Goal: Information Seeking & Learning: Learn about a topic

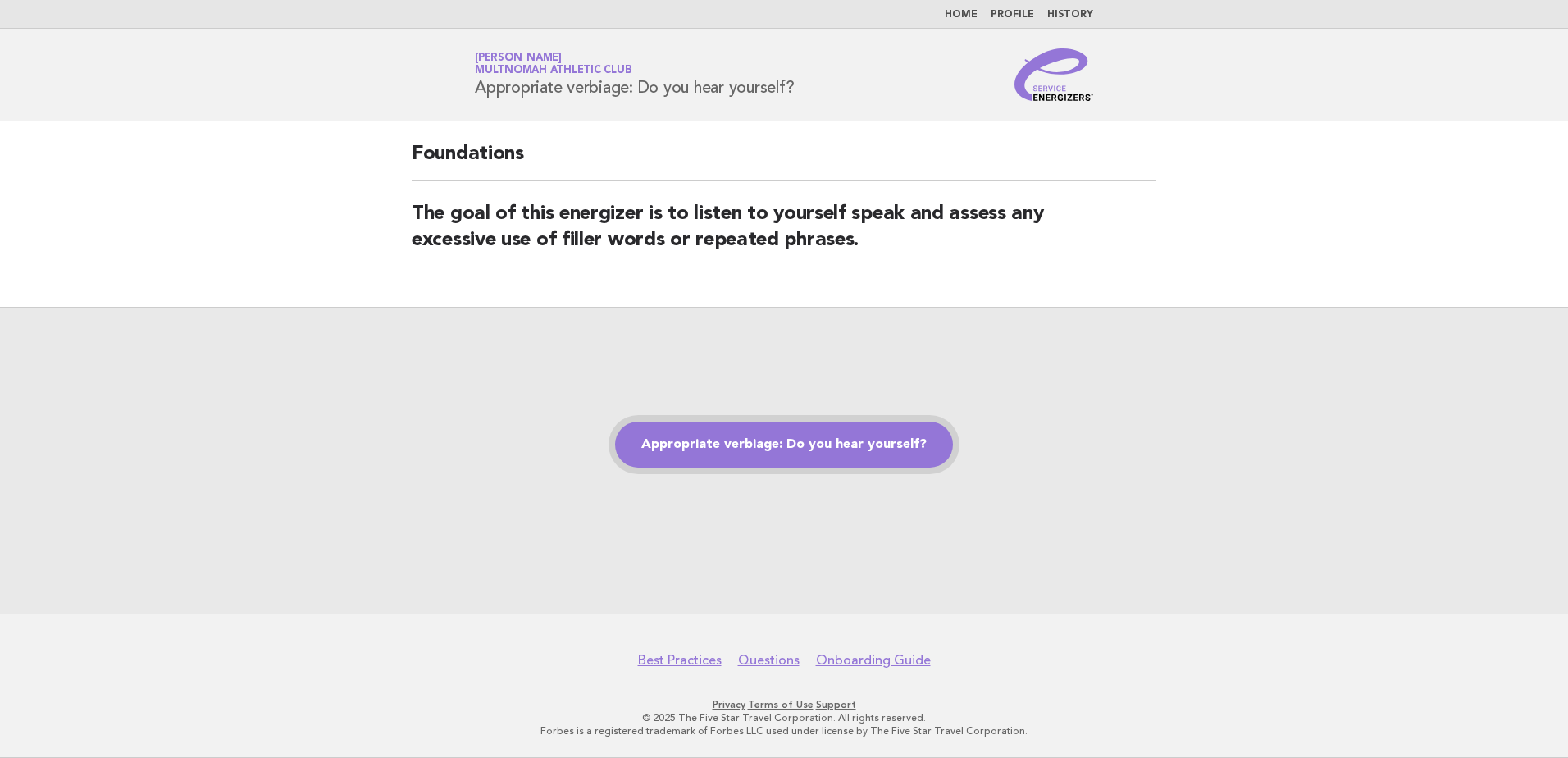
click at [766, 448] on link "Appropriate verbiage: Do you hear yourself?" at bounding box center [784, 445] width 338 height 46
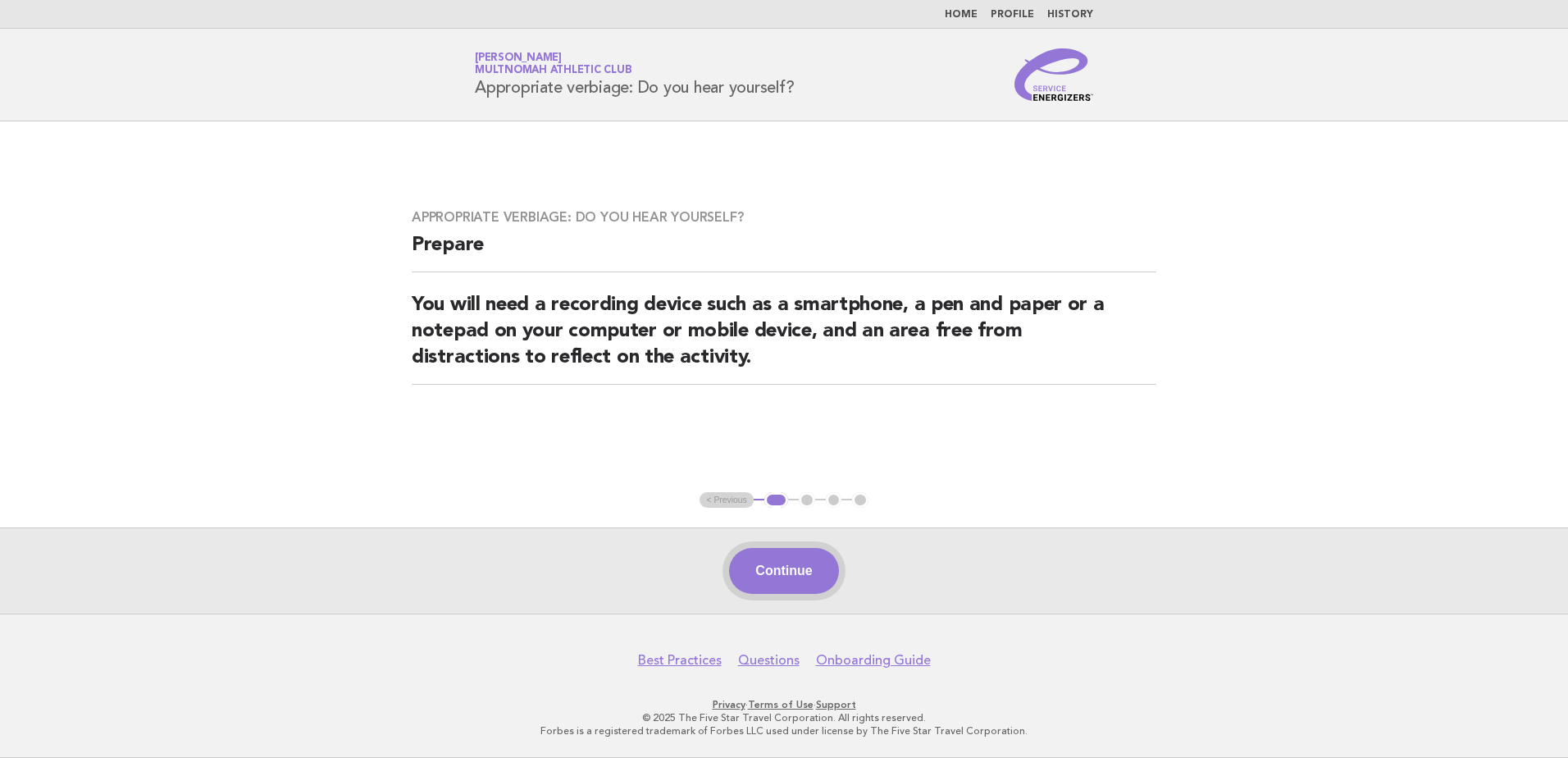
click at [757, 557] on button "Continue" at bounding box center [784, 570] width 109 height 46
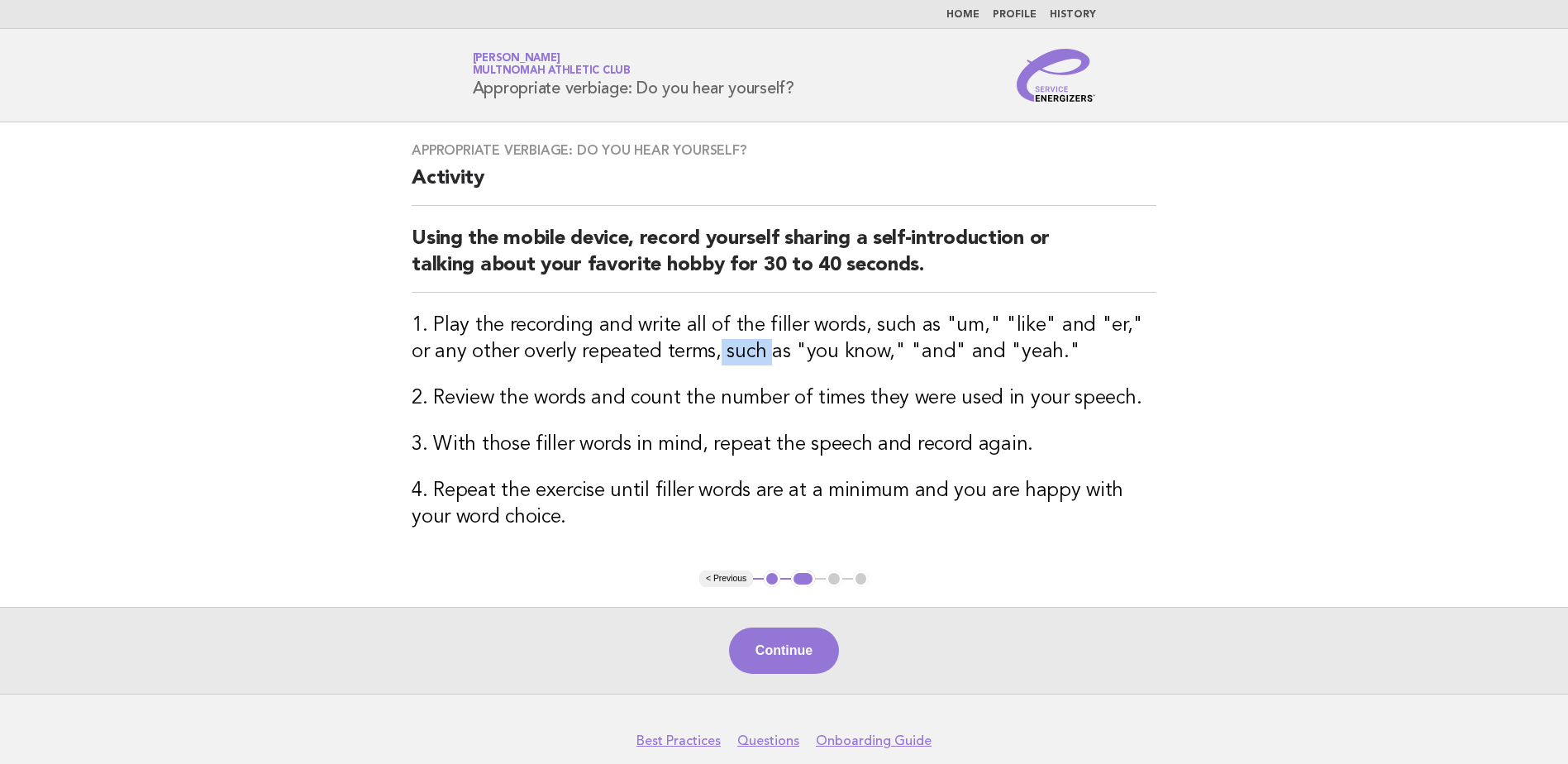
drag, startPoint x: 698, startPoint y: 351, endPoint x: 742, endPoint y: 351, distance: 44.0
click at [742, 351] on h3 "1. Play the recording and write all of the filler words, such as "um," "like" a…" at bounding box center [784, 339] width 745 height 53
drag, startPoint x: 742, startPoint y: 351, endPoint x: 751, endPoint y: 379, distance: 29.4
click at [751, 379] on div "Appropriate verbiage: Do you hear yourself? Activity Using the mobile device, r…" at bounding box center [783, 346] width 784 height 448
click at [781, 641] on button "Continue" at bounding box center [784, 650] width 110 height 46
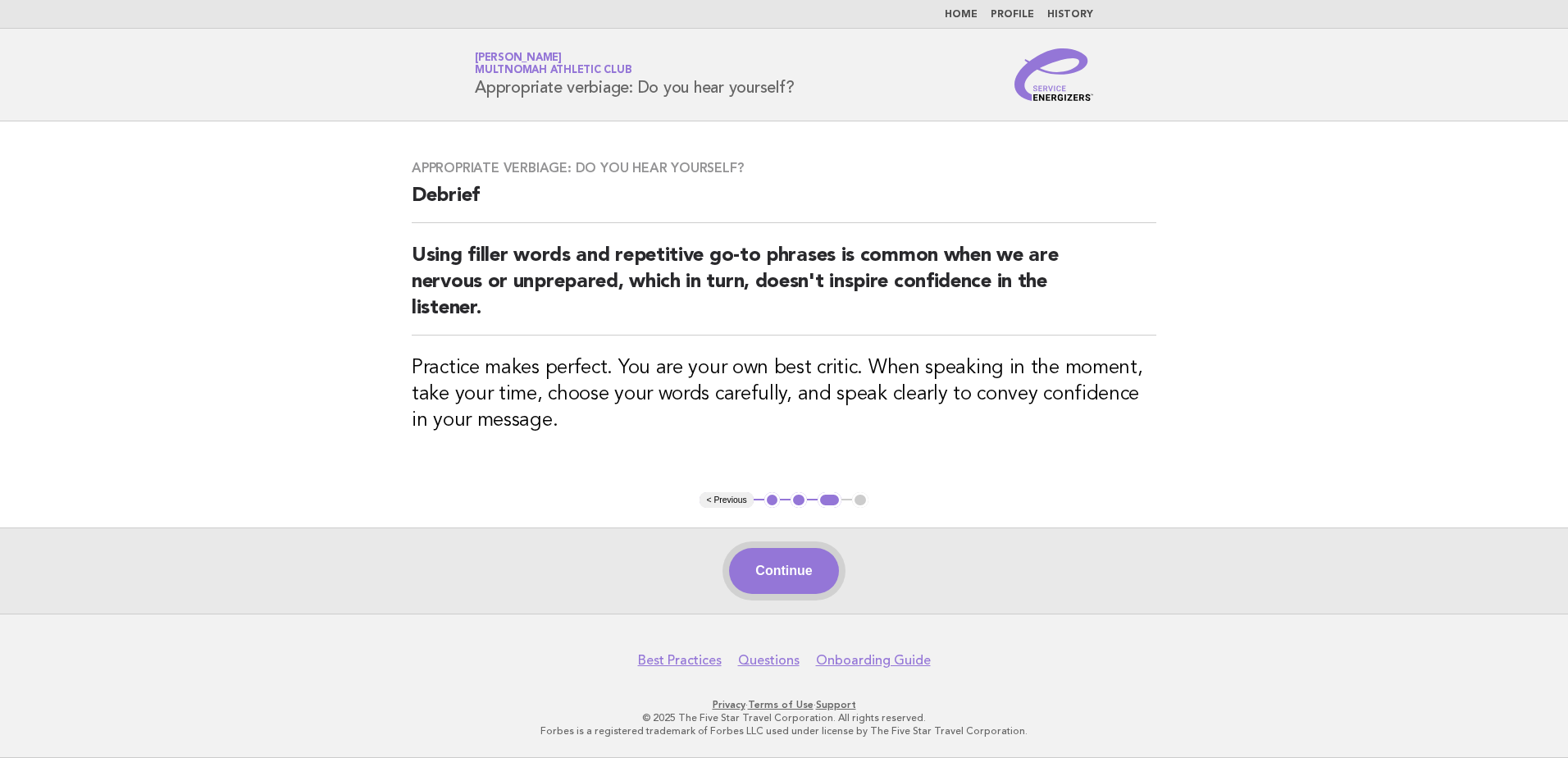
click at [759, 568] on button "Continue" at bounding box center [784, 570] width 109 height 46
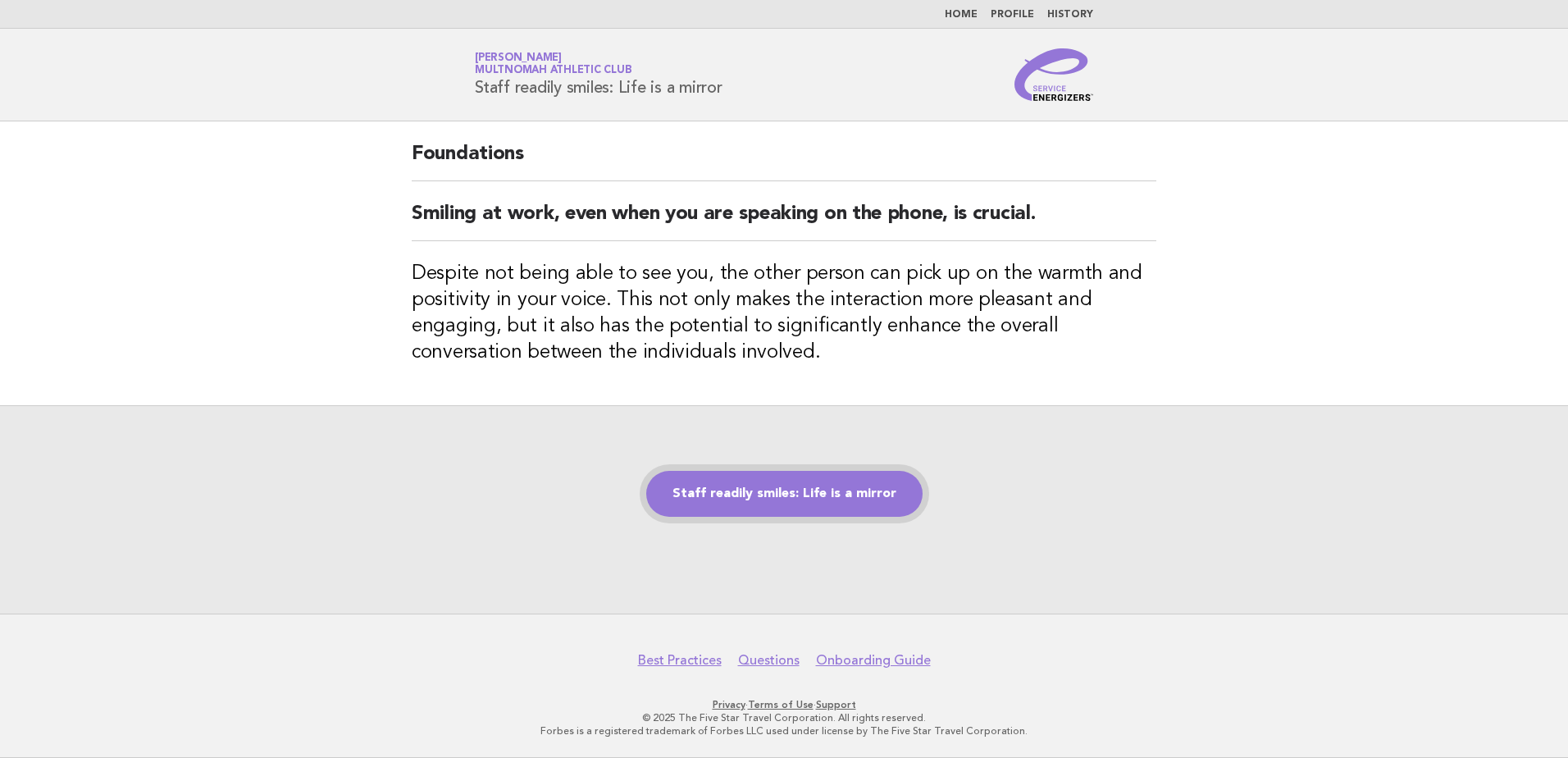
click at [822, 492] on link "Staff readily smiles: Life is a mirror" at bounding box center [784, 493] width 277 height 46
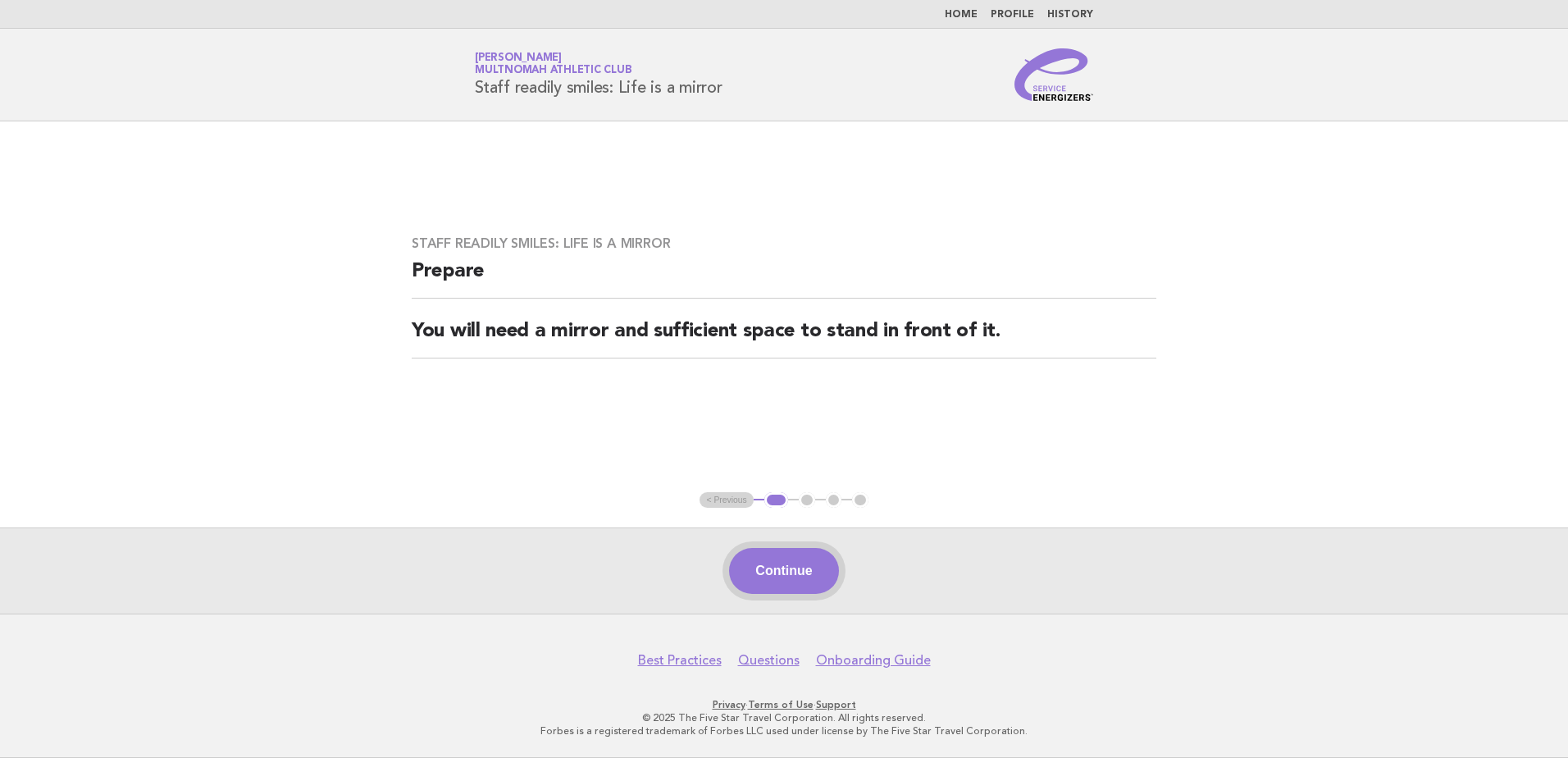
click at [808, 573] on button "Continue" at bounding box center [784, 570] width 109 height 46
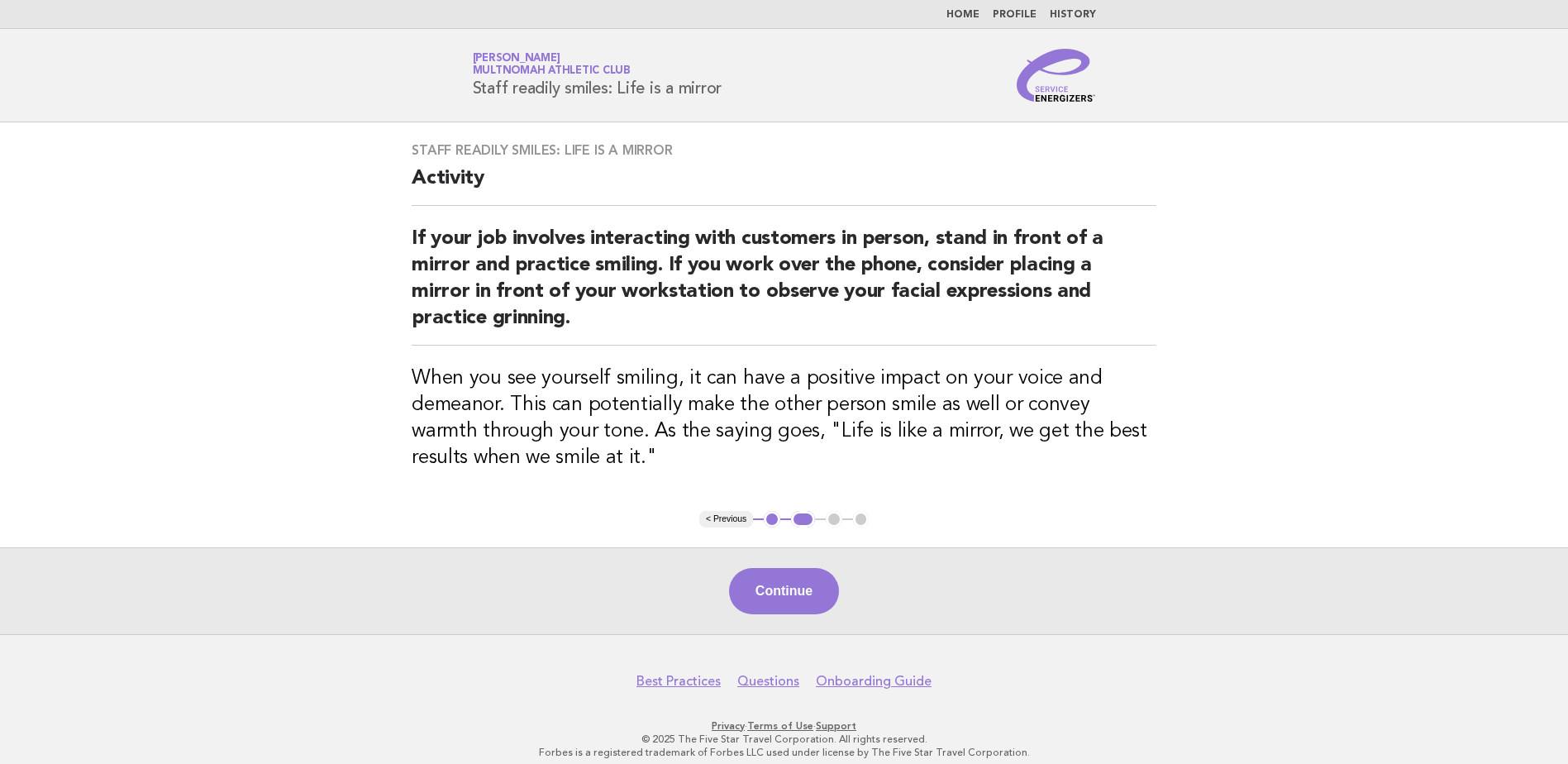
click at [792, 616] on div "Continue" at bounding box center [784, 590] width 1568 height 87
click at [793, 589] on button "Continue" at bounding box center [784, 591] width 110 height 46
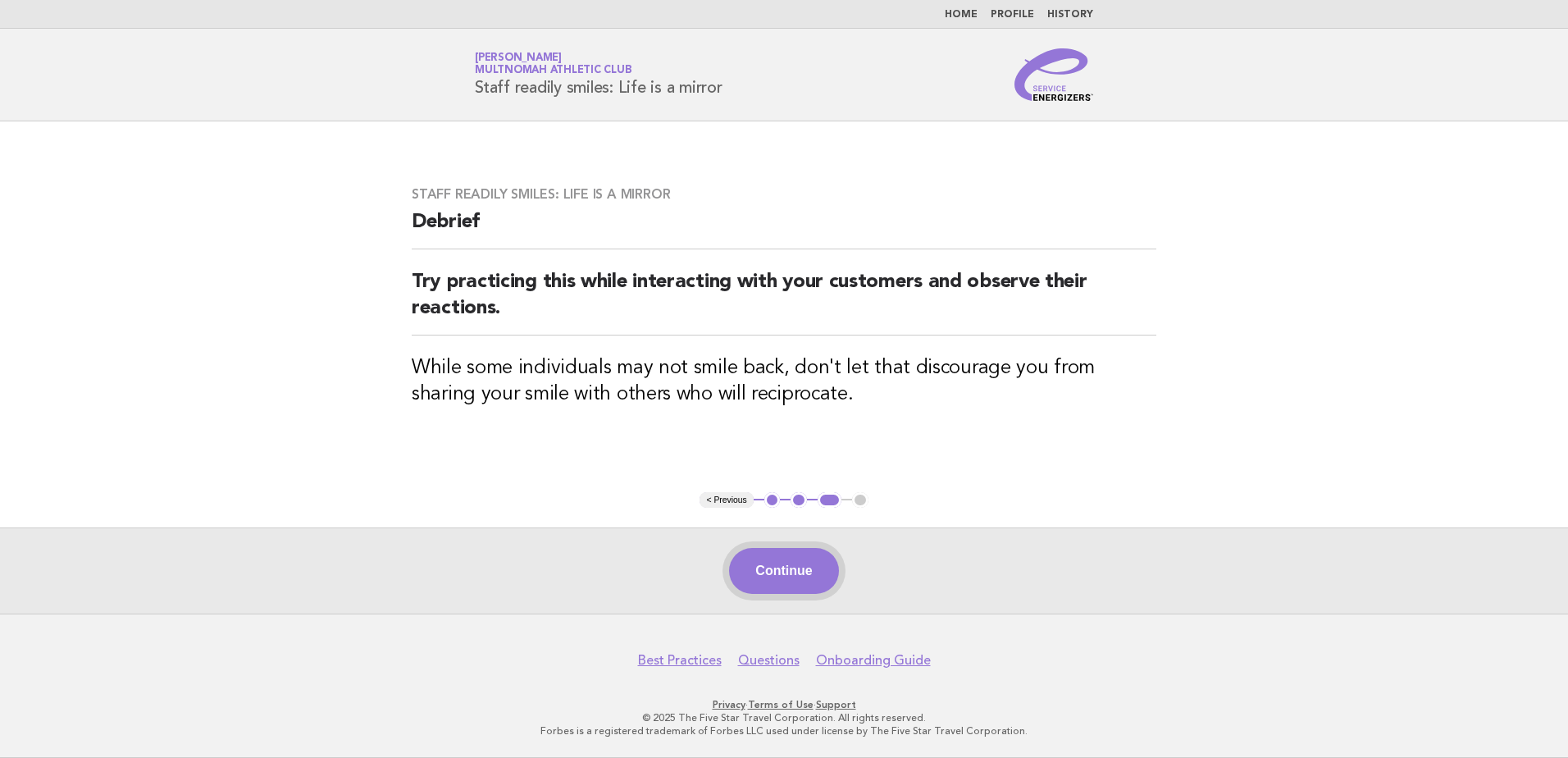
click at [795, 576] on button "Continue" at bounding box center [784, 570] width 109 height 46
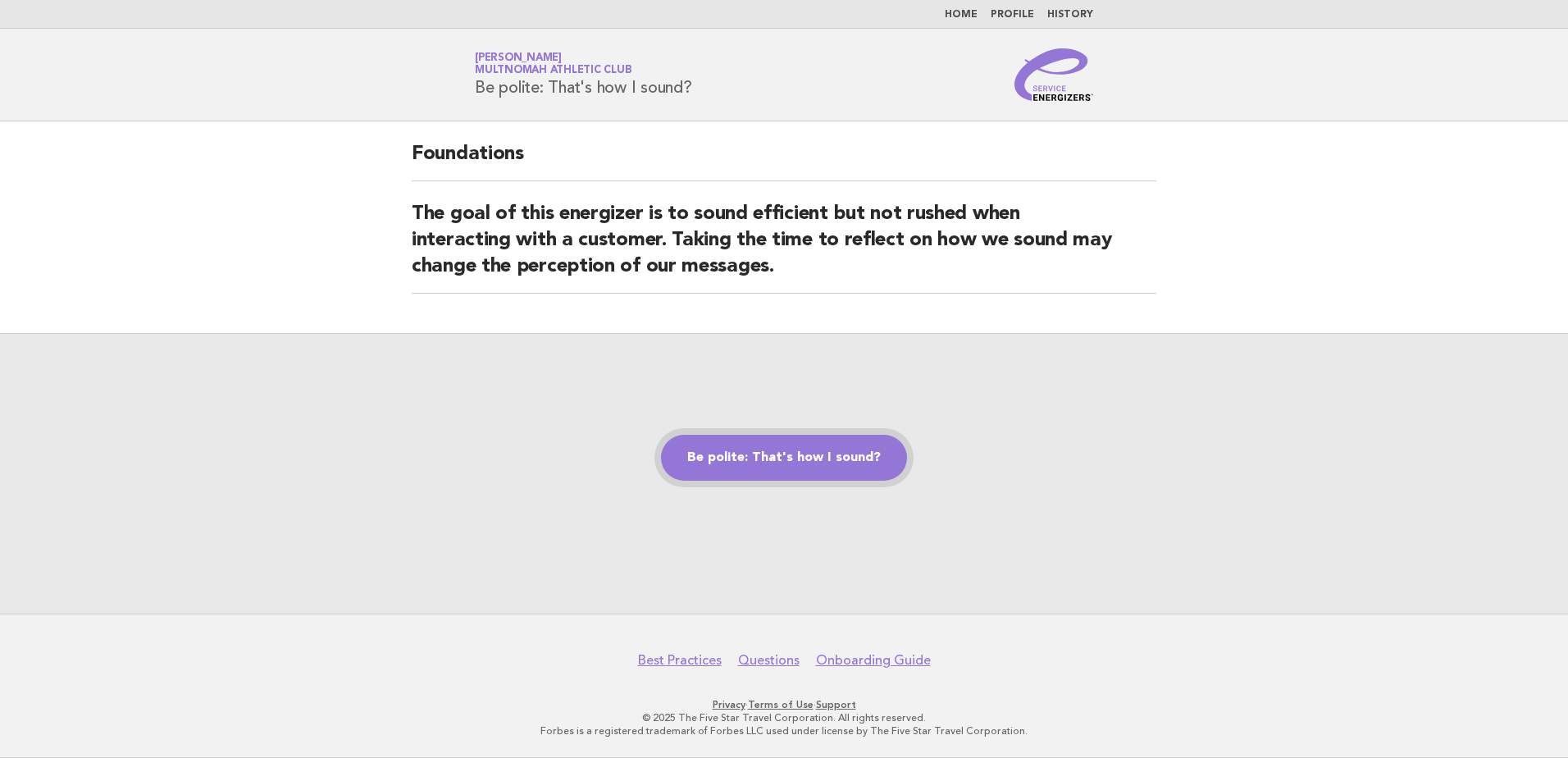
click at [796, 458] on link "Be polite: That's how I sound?" at bounding box center [784, 457] width 246 height 46
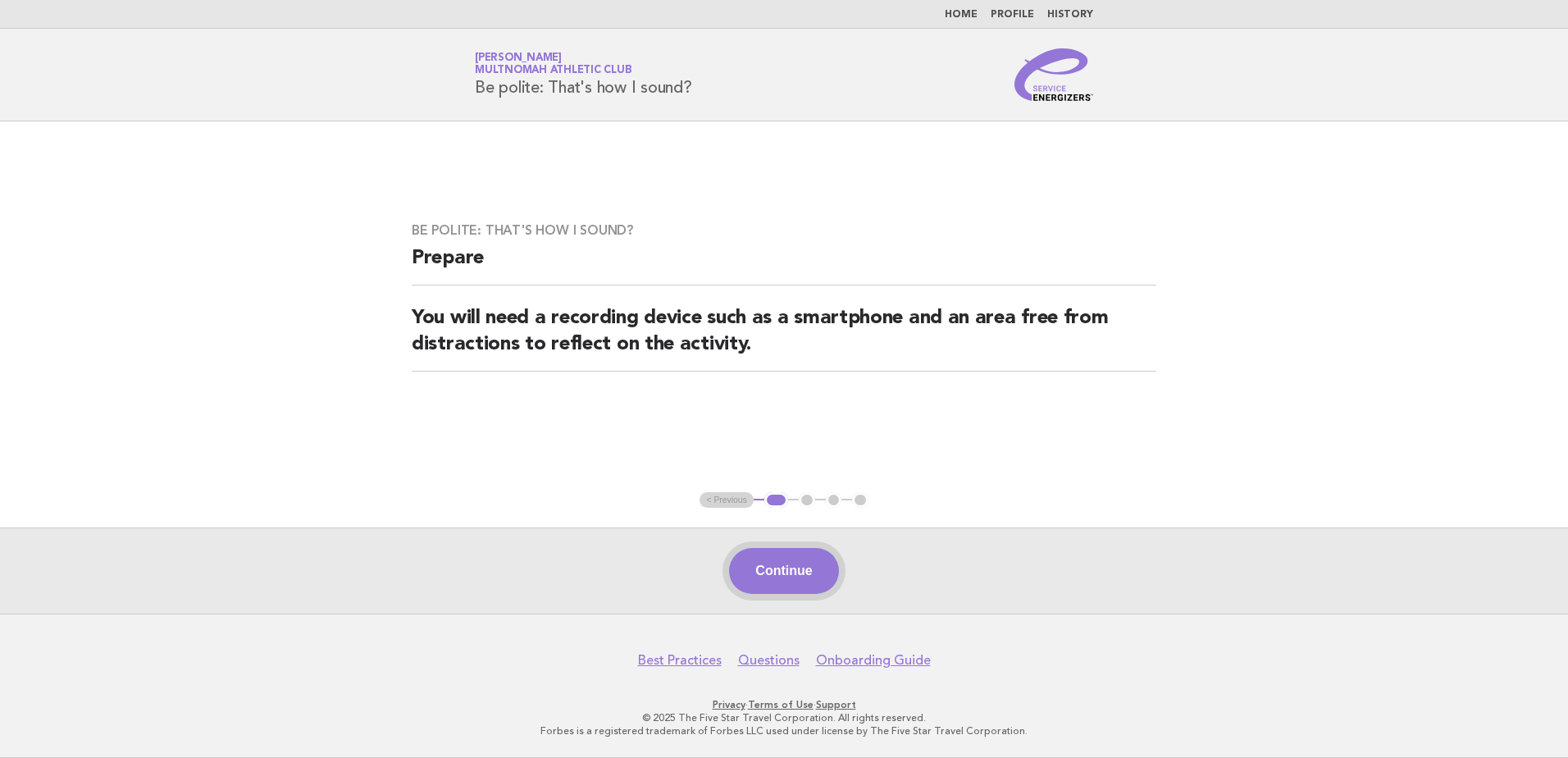
click at [780, 551] on button "Continue" at bounding box center [784, 570] width 109 height 46
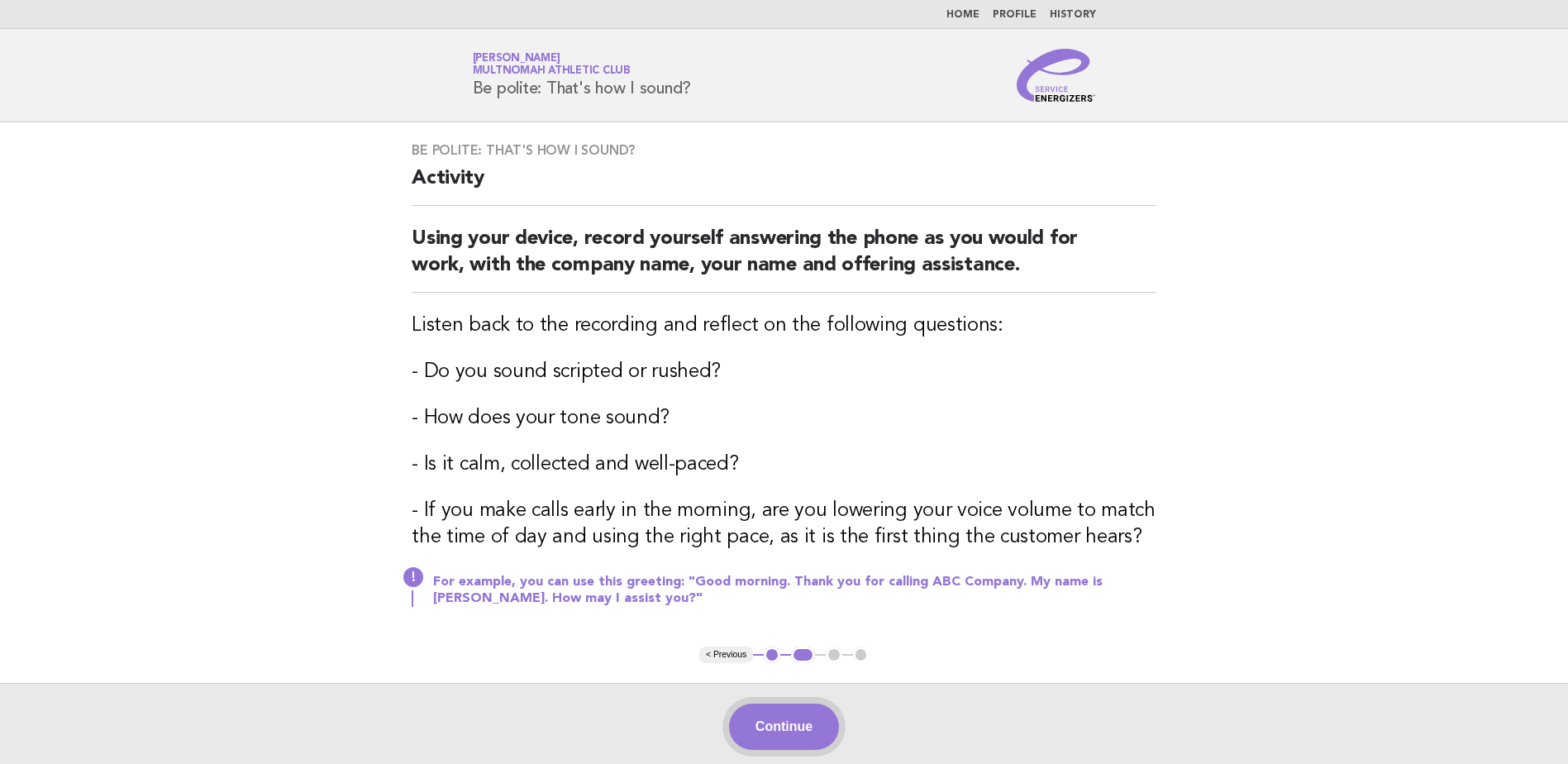
click at [788, 717] on button "Continue" at bounding box center [784, 726] width 110 height 46
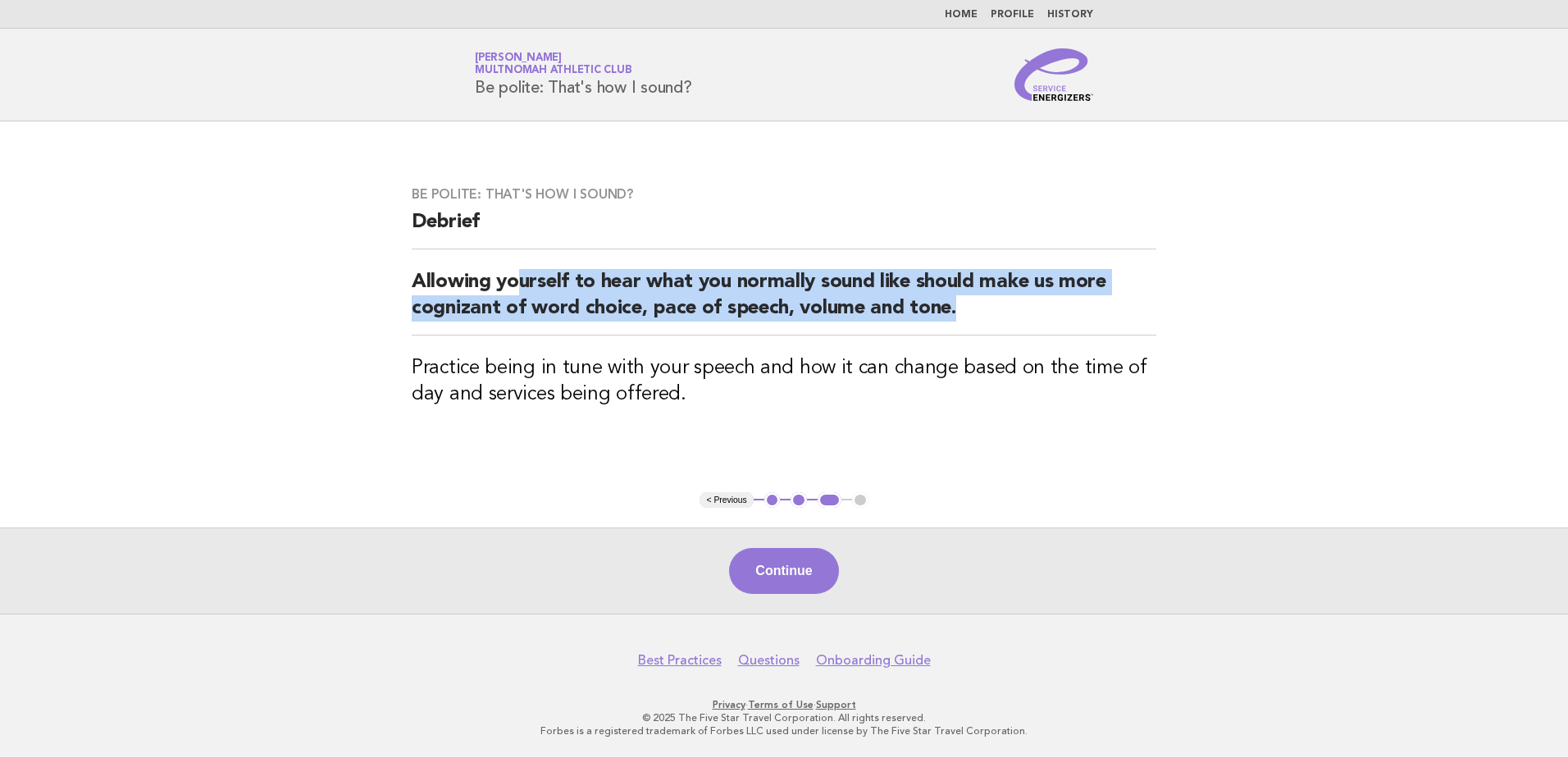
drag, startPoint x: 524, startPoint y: 291, endPoint x: 1150, endPoint y: 318, distance: 626.6
click at [1150, 318] on h2 "Allowing yourself to hear what you normally sound like should make us more cogn…" at bounding box center [784, 303] width 745 height 67
click at [791, 574] on button "Continue" at bounding box center [784, 570] width 109 height 46
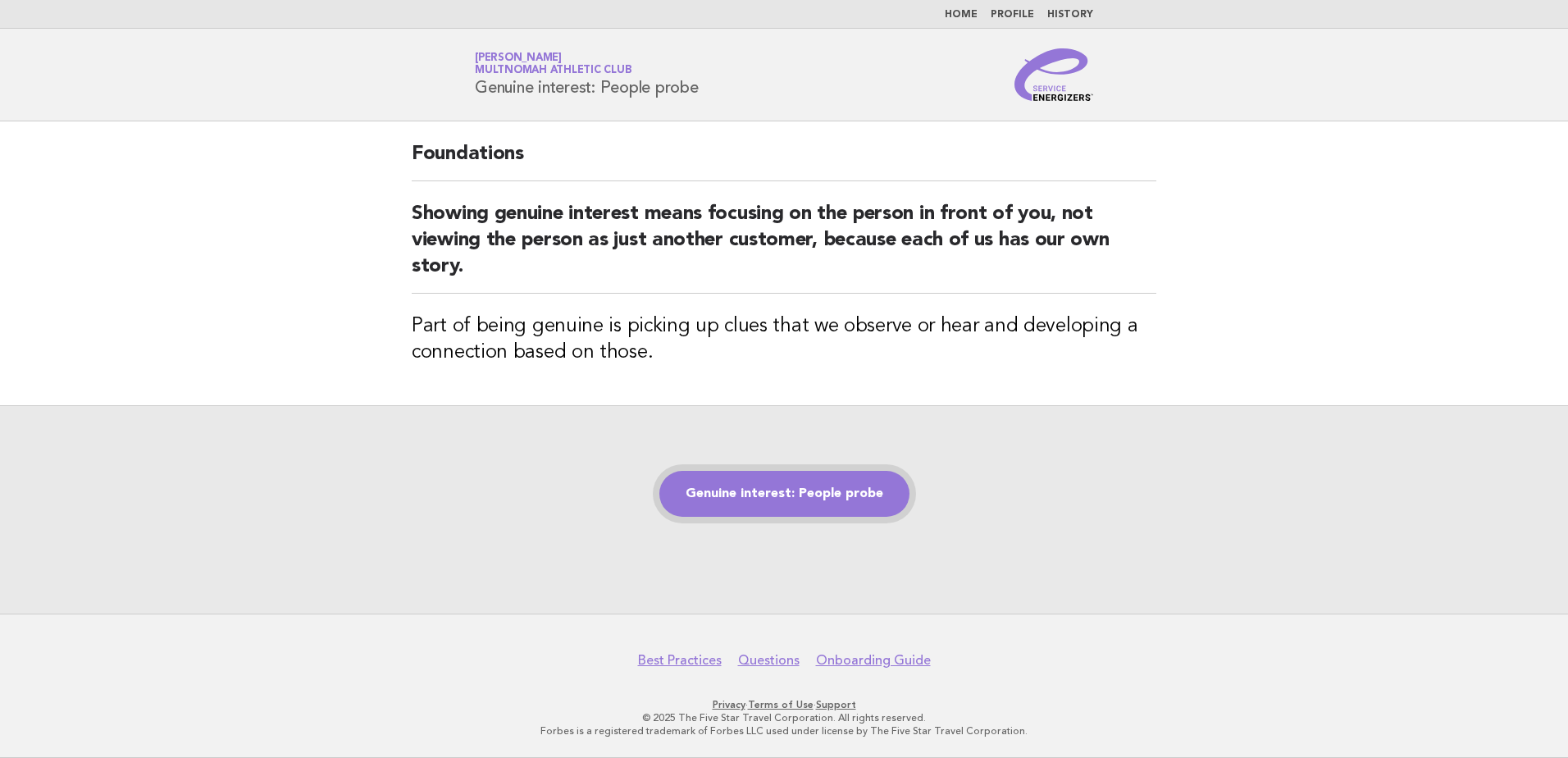
click at [785, 494] on link "Genuine interest: People probe" at bounding box center [784, 493] width 250 height 46
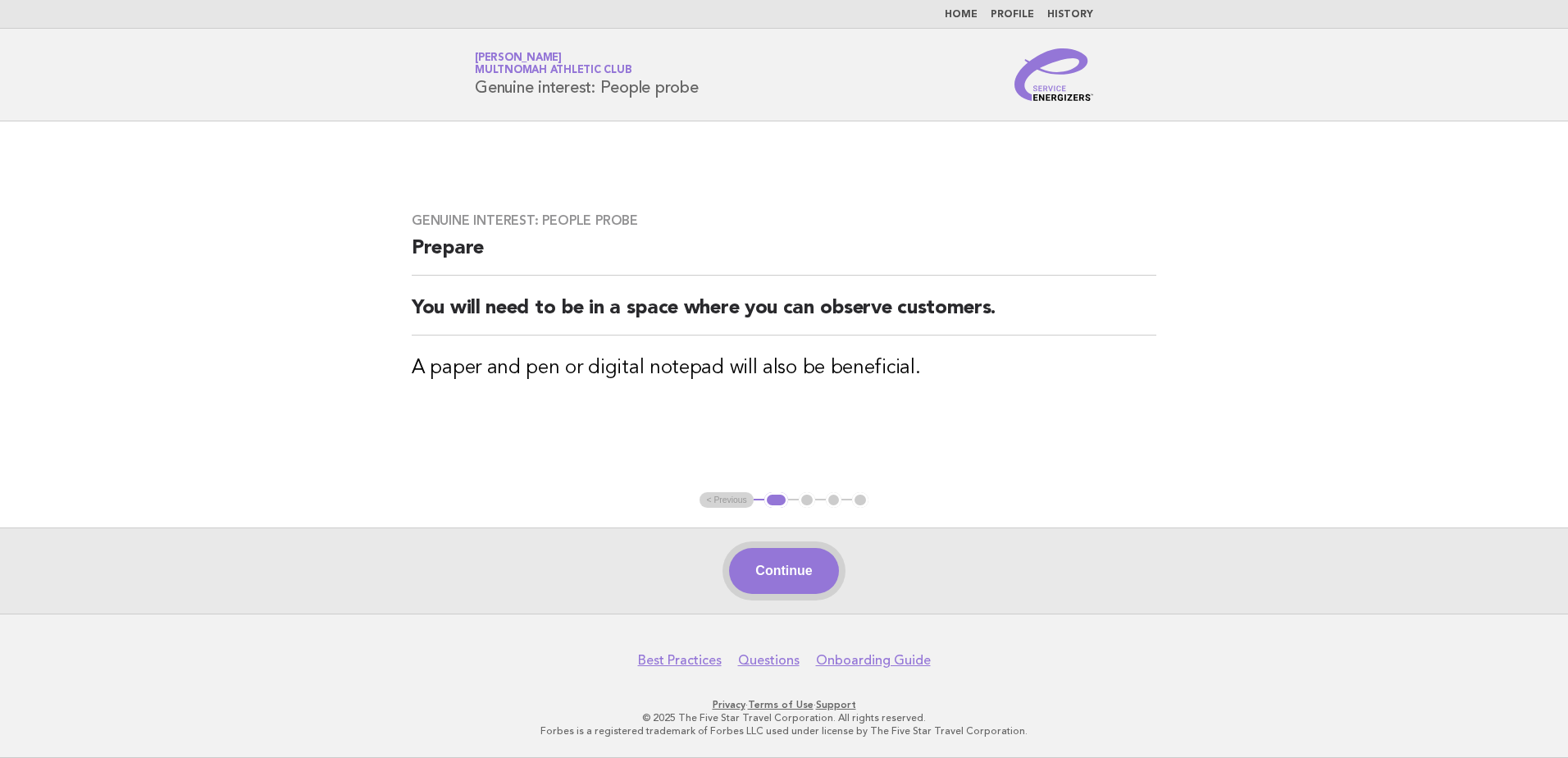
click at [798, 573] on button "Continue" at bounding box center [784, 570] width 109 height 46
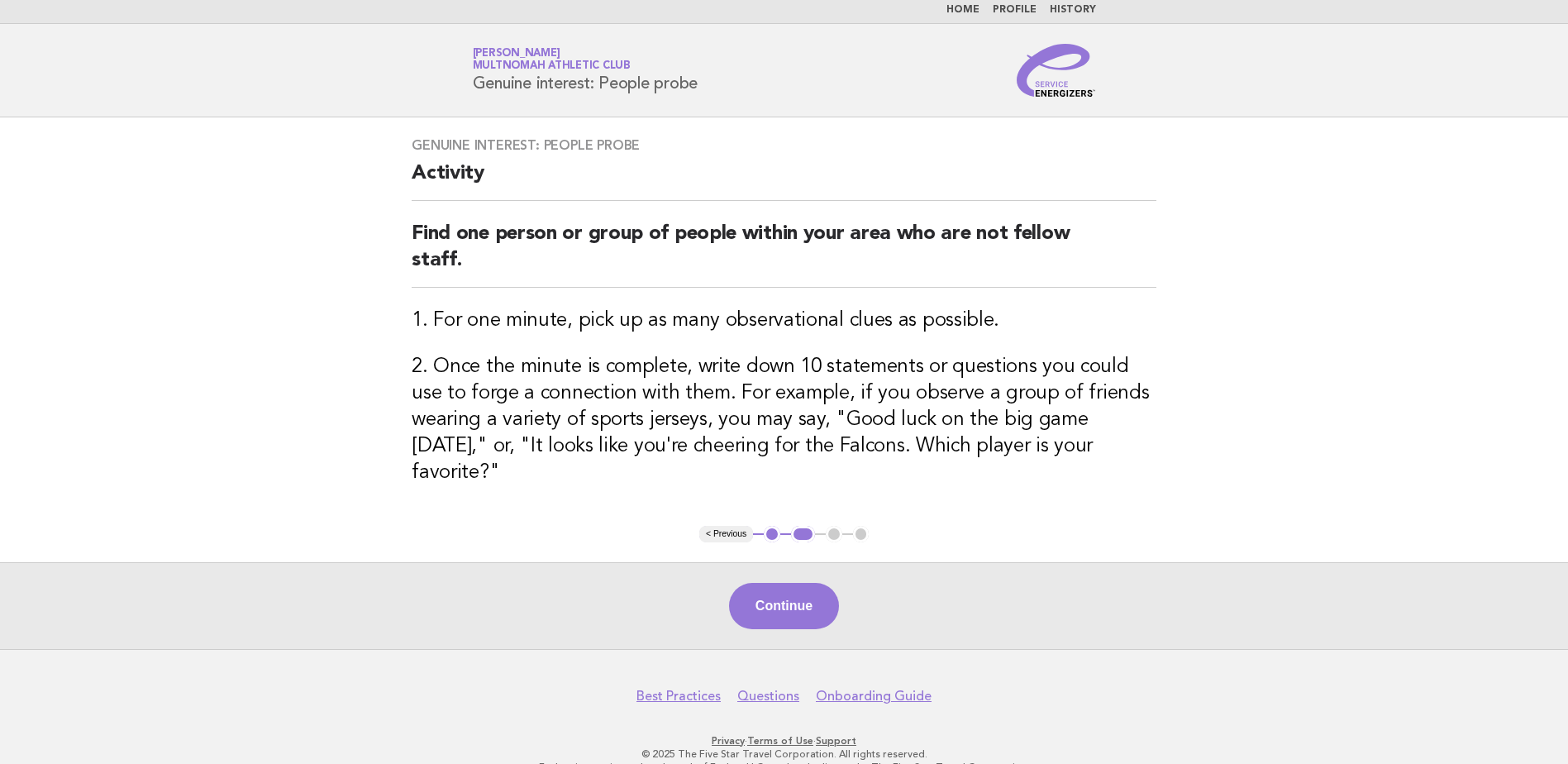
scroll to position [8, 0]
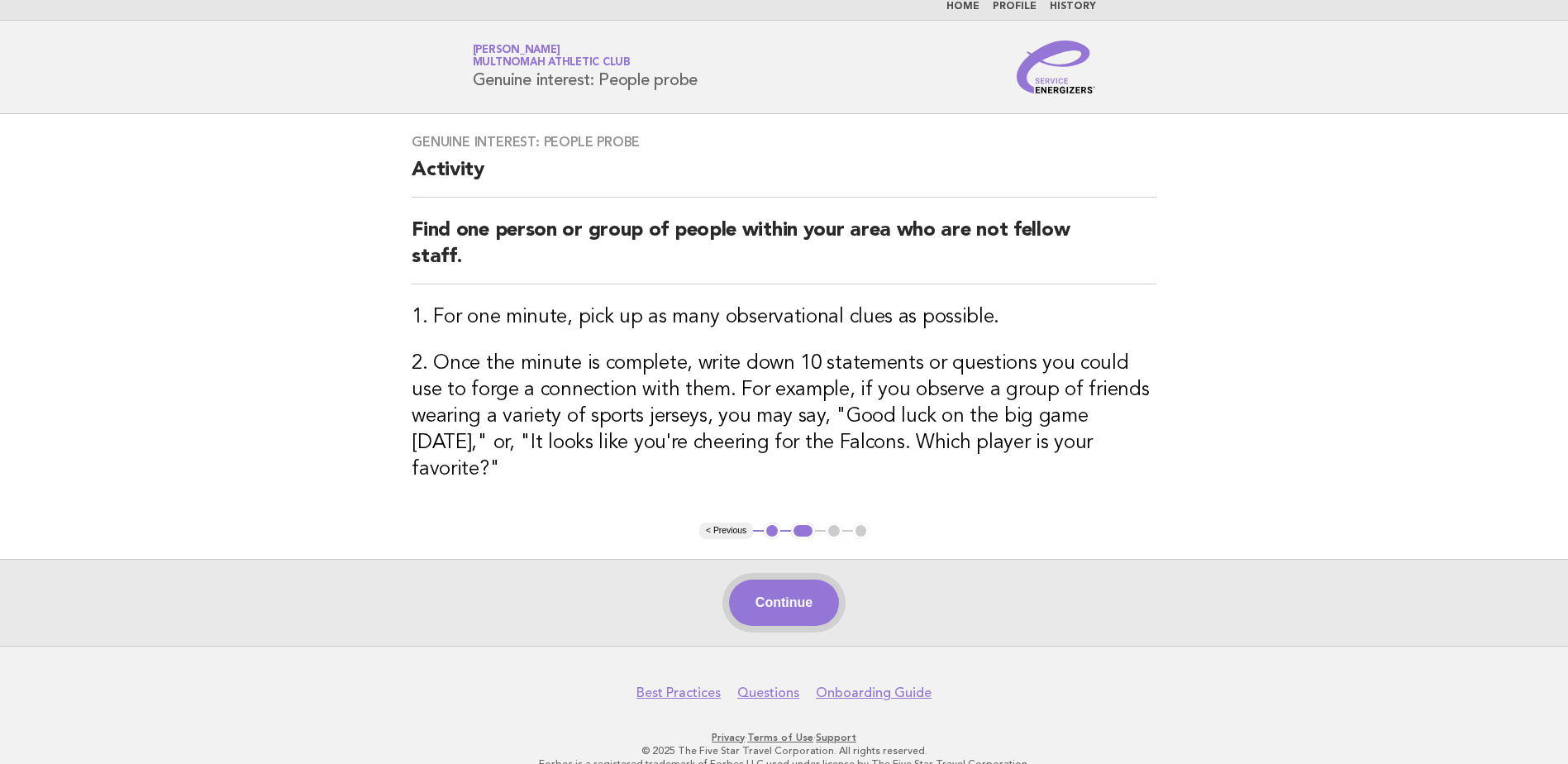
click at [736, 579] on button "Continue" at bounding box center [784, 602] width 110 height 46
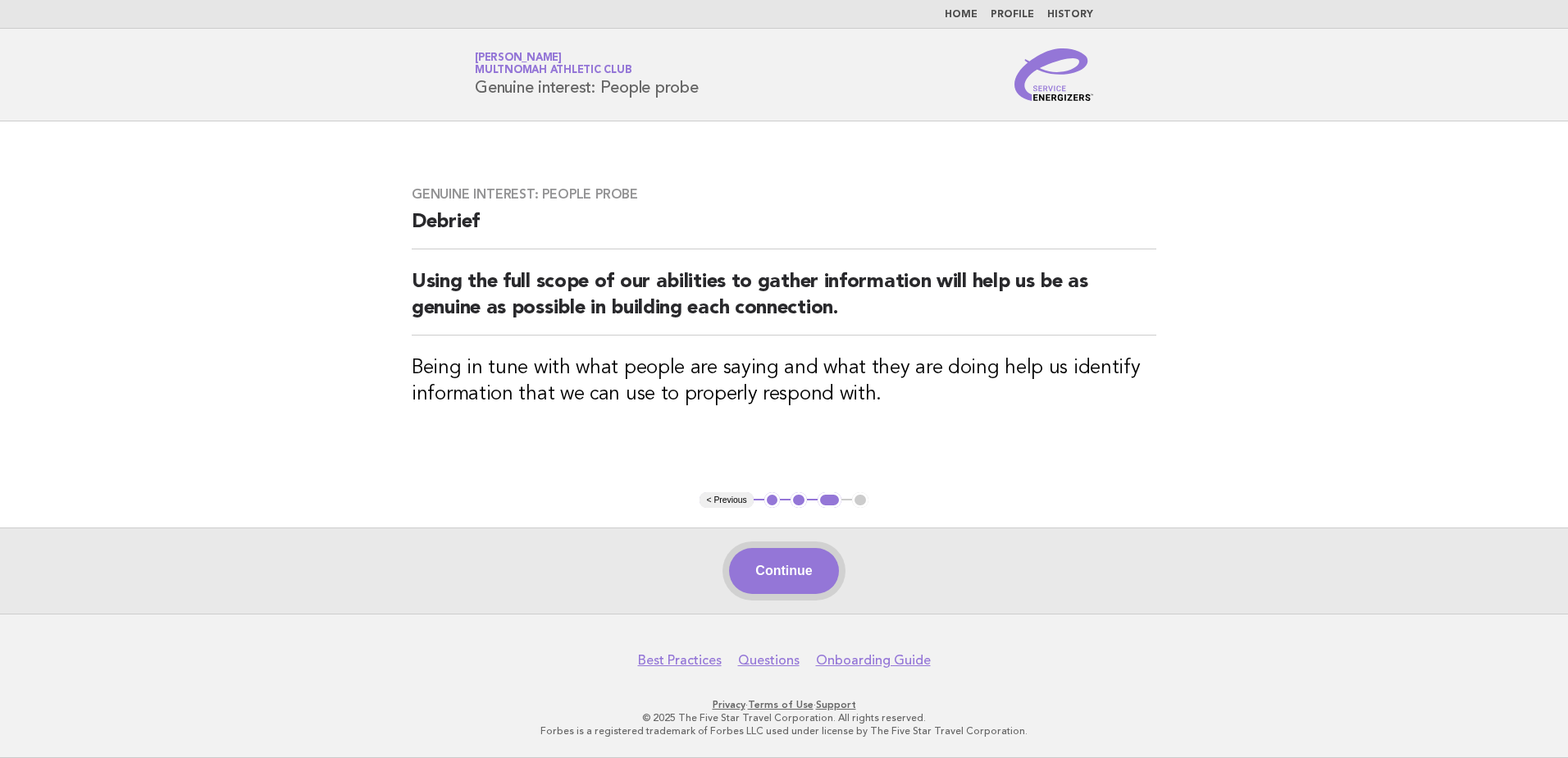
click at [784, 569] on button "Continue" at bounding box center [784, 570] width 109 height 46
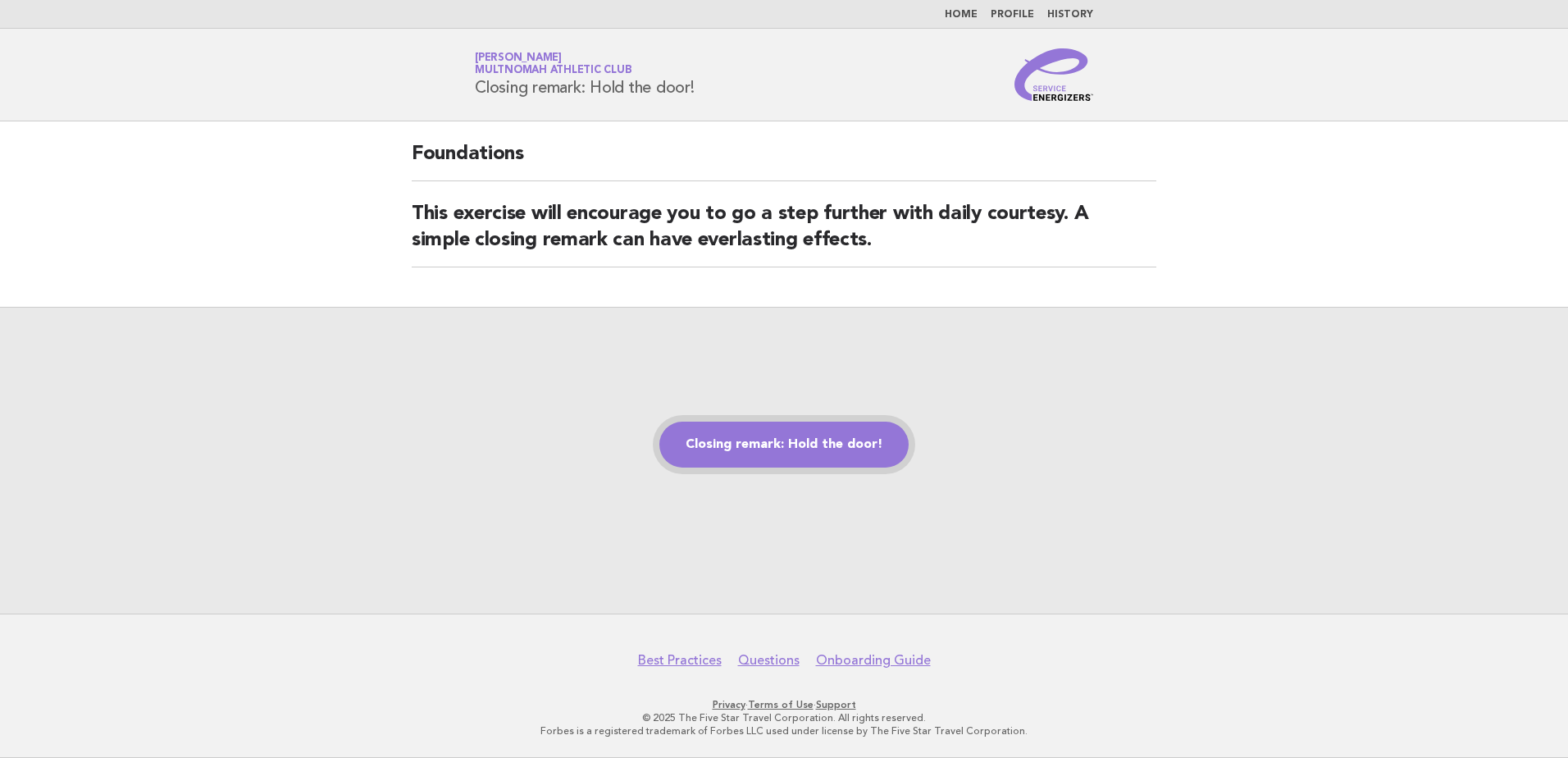
click at [756, 445] on link "Closing remark: Hold the door!" at bounding box center [784, 445] width 249 height 46
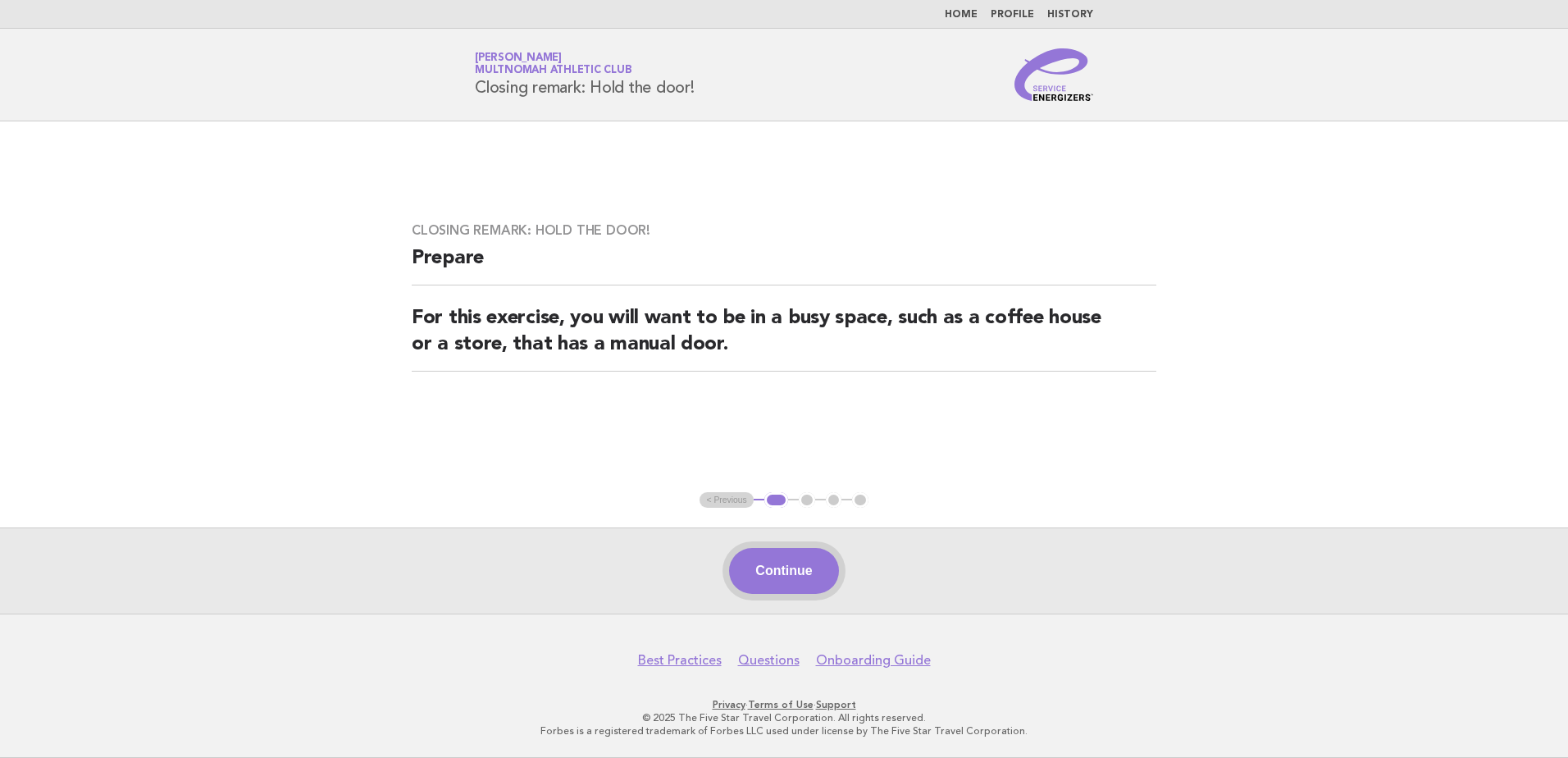
click at [793, 566] on button "Continue" at bounding box center [784, 570] width 109 height 46
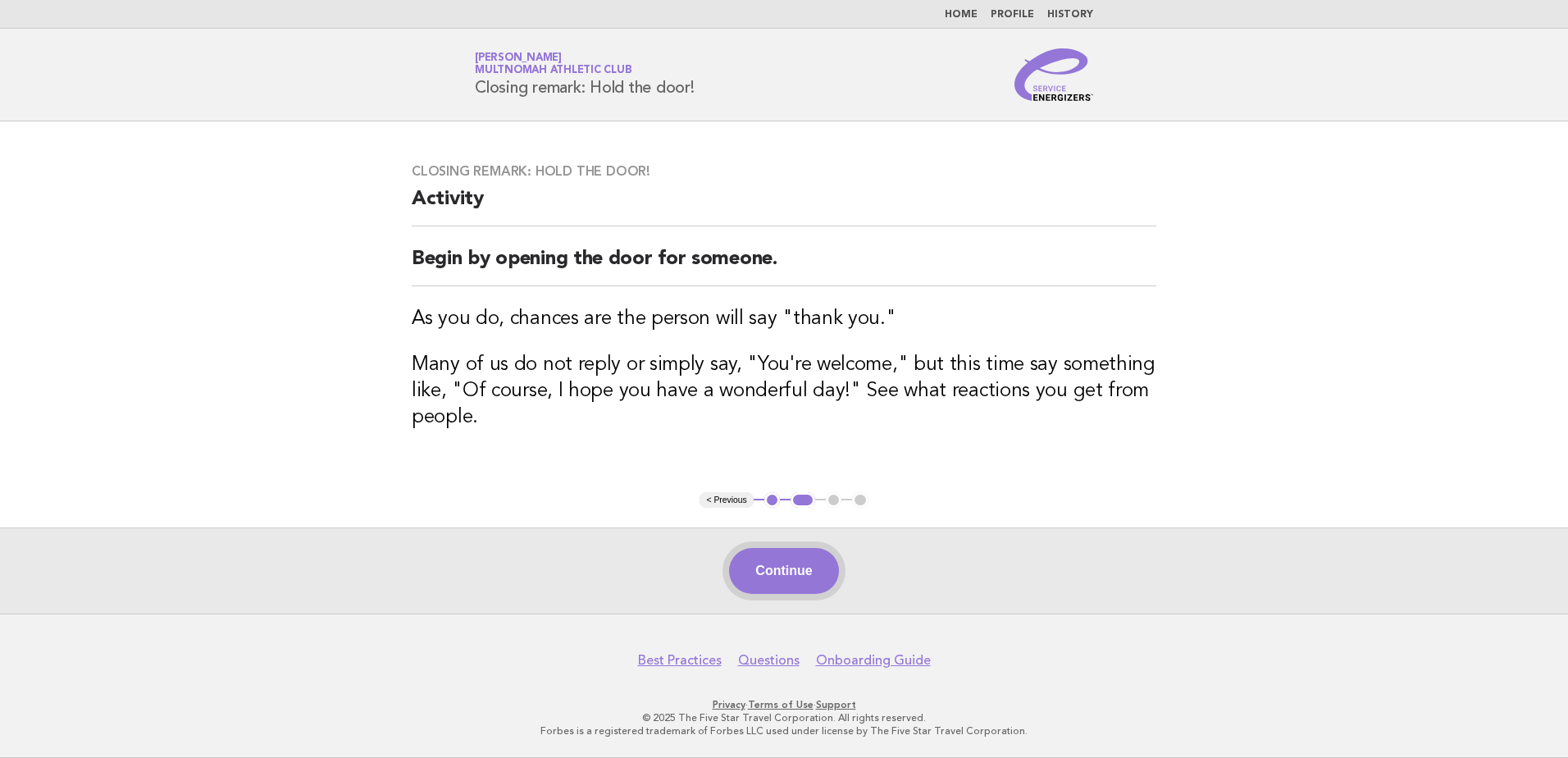
click at [835, 566] on button "Continue" at bounding box center [784, 570] width 109 height 46
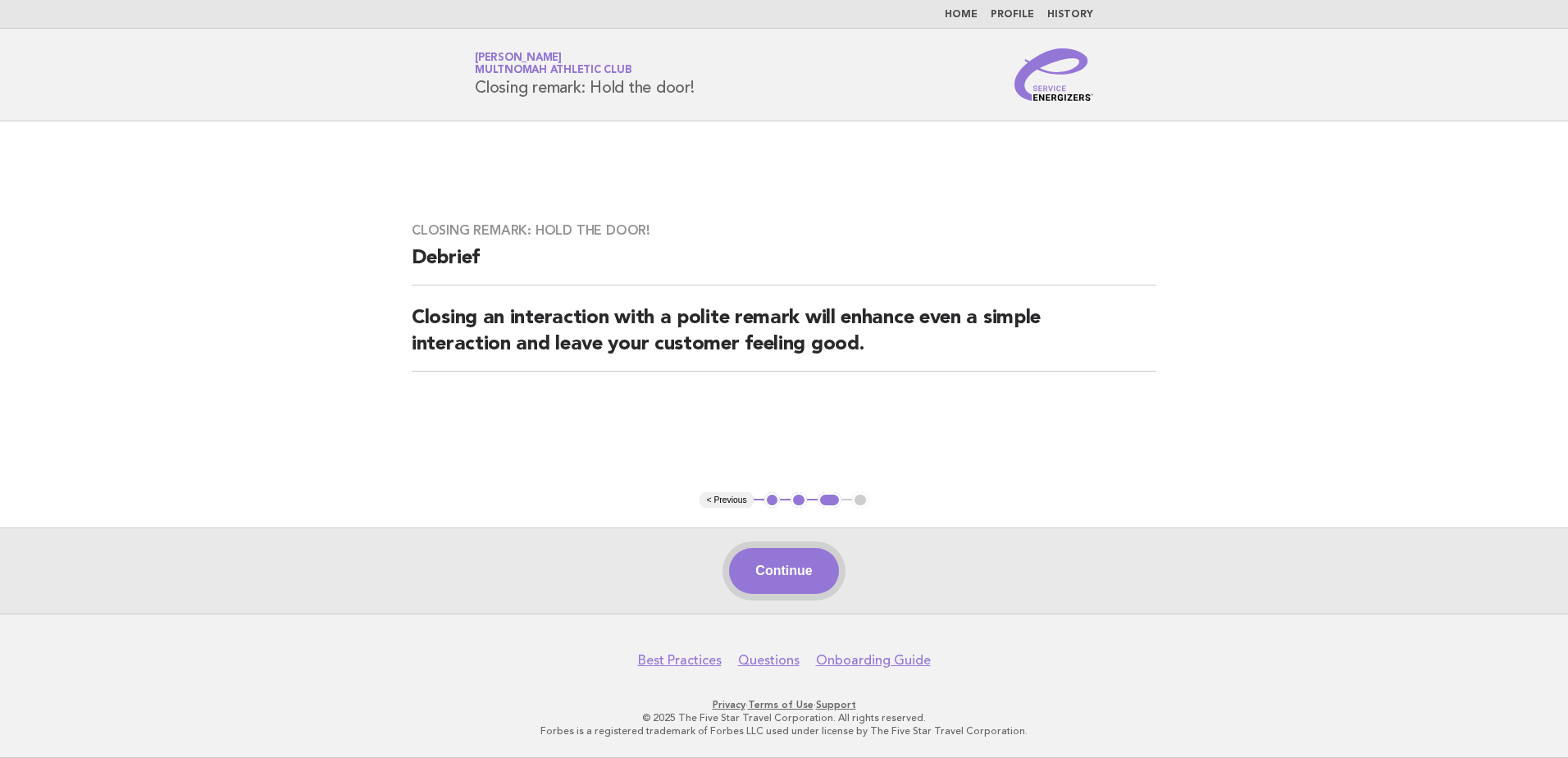
click at [765, 569] on button "Continue" at bounding box center [784, 570] width 109 height 46
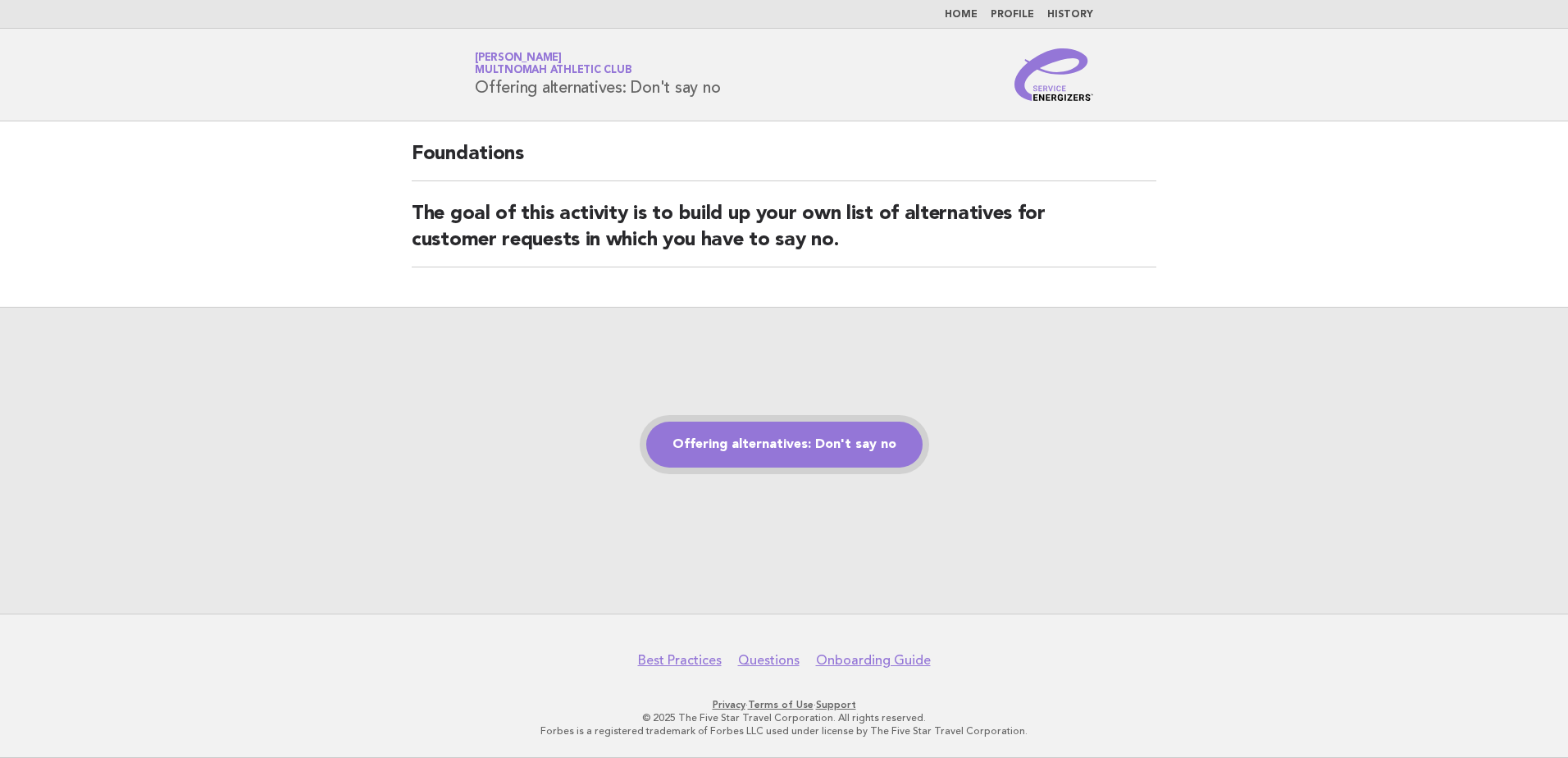
click at [789, 451] on link "Offering alternatives: Don't say no" at bounding box center [784, 445] width 277 height 46
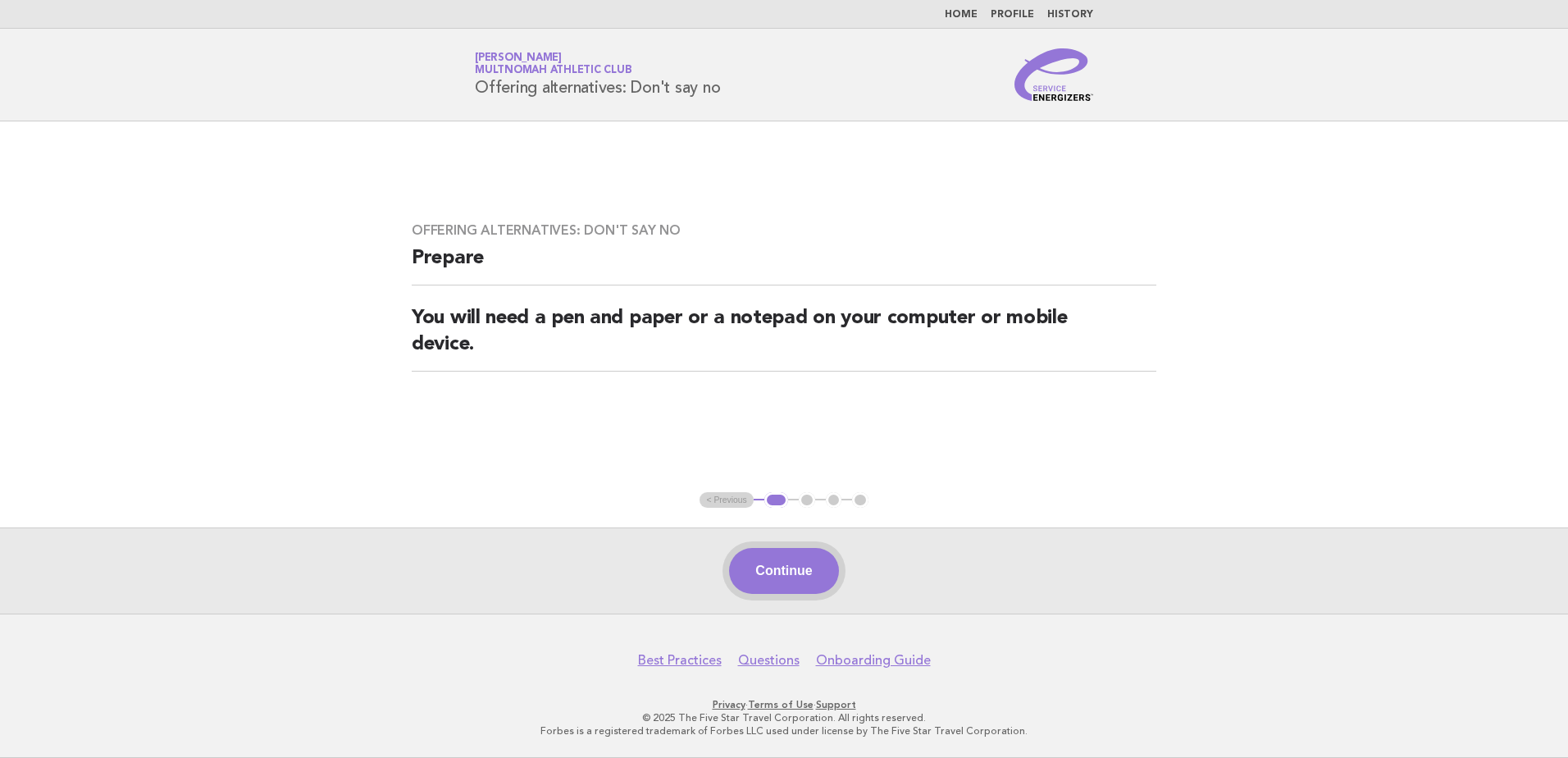
click at [813, 567] on button "Continue" at bounding box center [784, 570] width 109 height 46
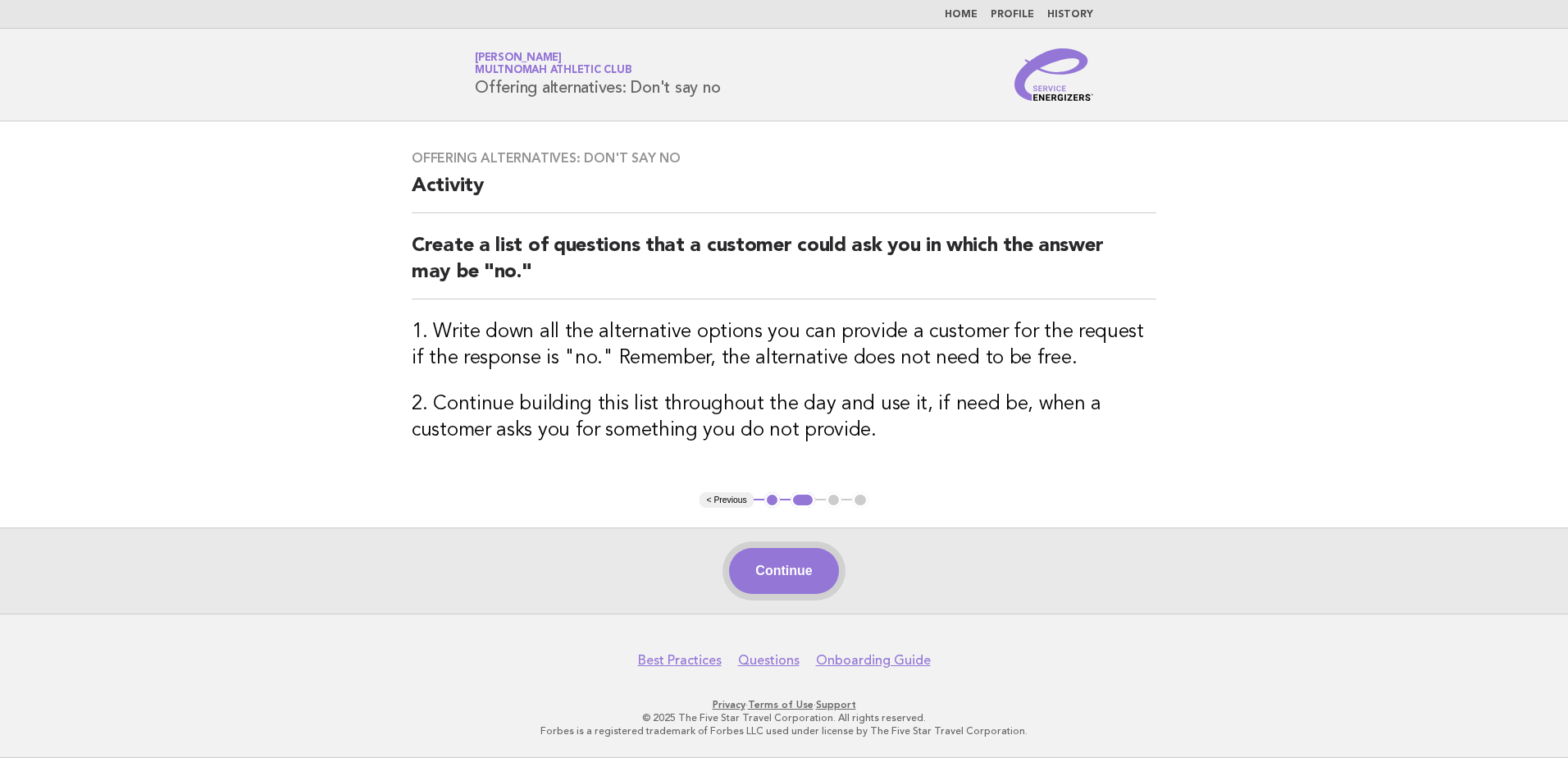
click at [807, 564] on button "Continue" at bounding box center [784, 570] width 109 height 46
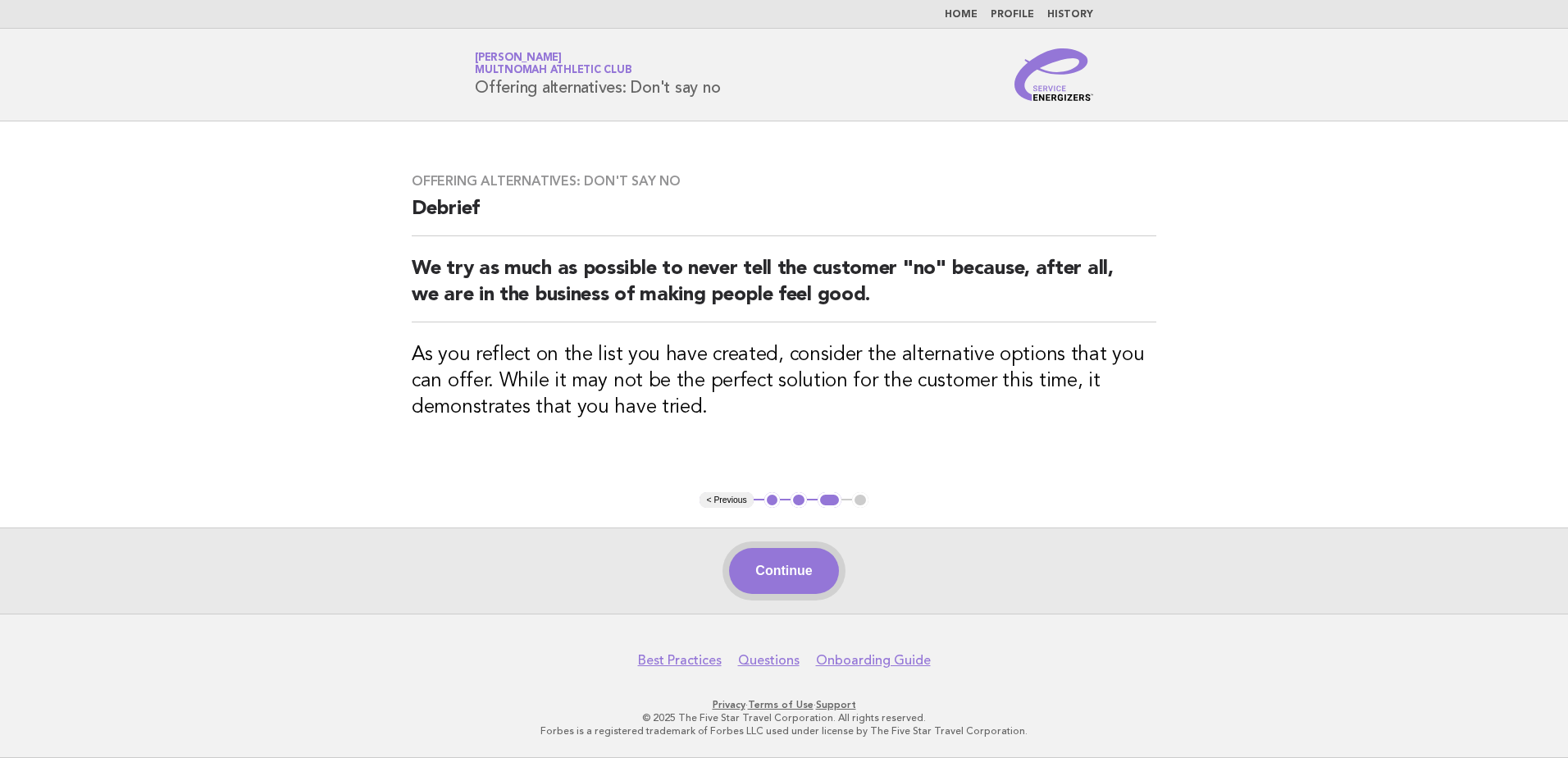
click at [792, 568] on button "Continue" at bounding box center [784, 570] width 109 height 46
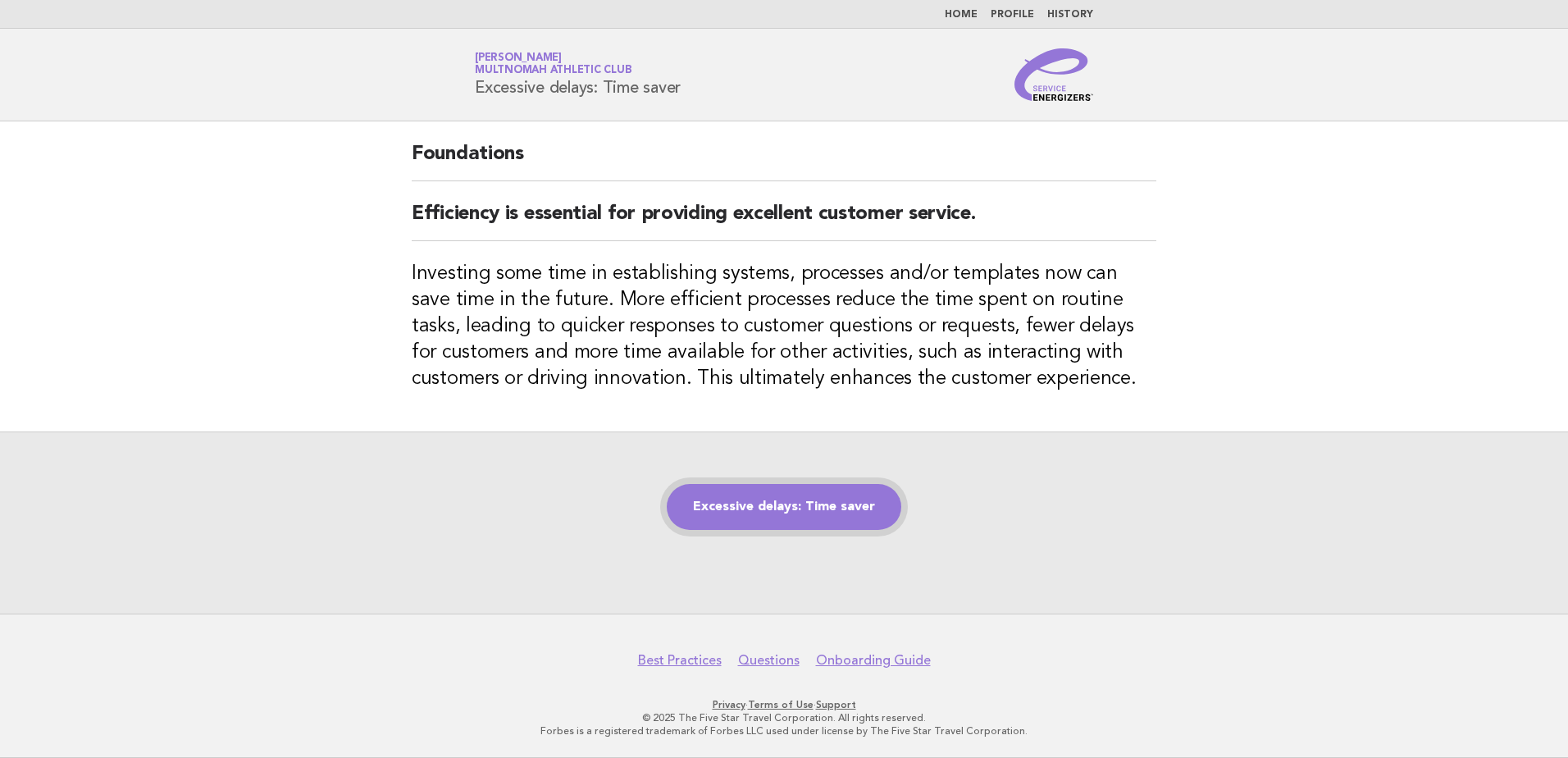
click at [830, 501] on link "Excessive delays: Time saver" at bounding box center [784, 506] width 235 height 46
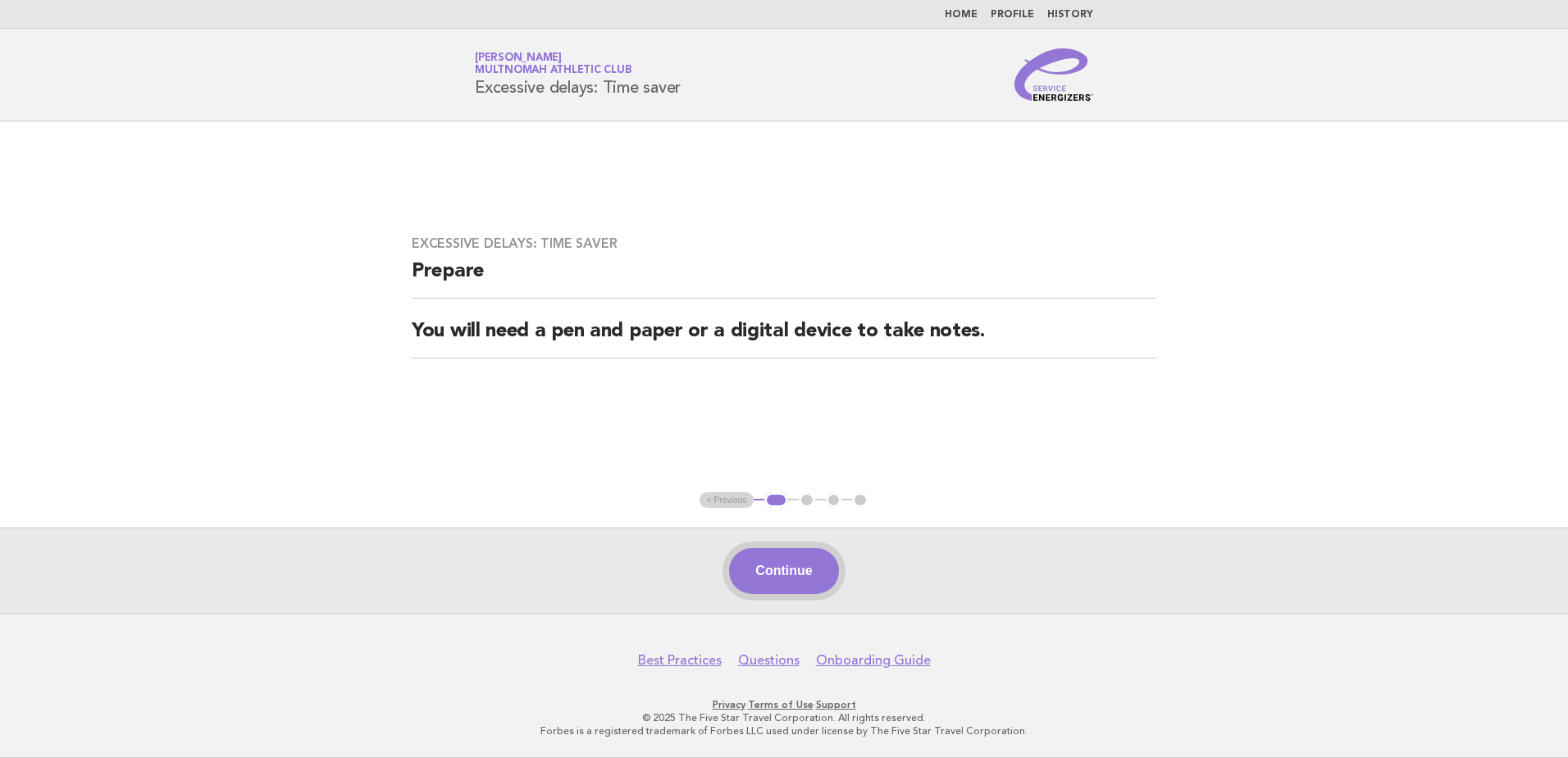
click at [789, 576] on button "Continue" at bounding box center [784, 570] width 109 height 46
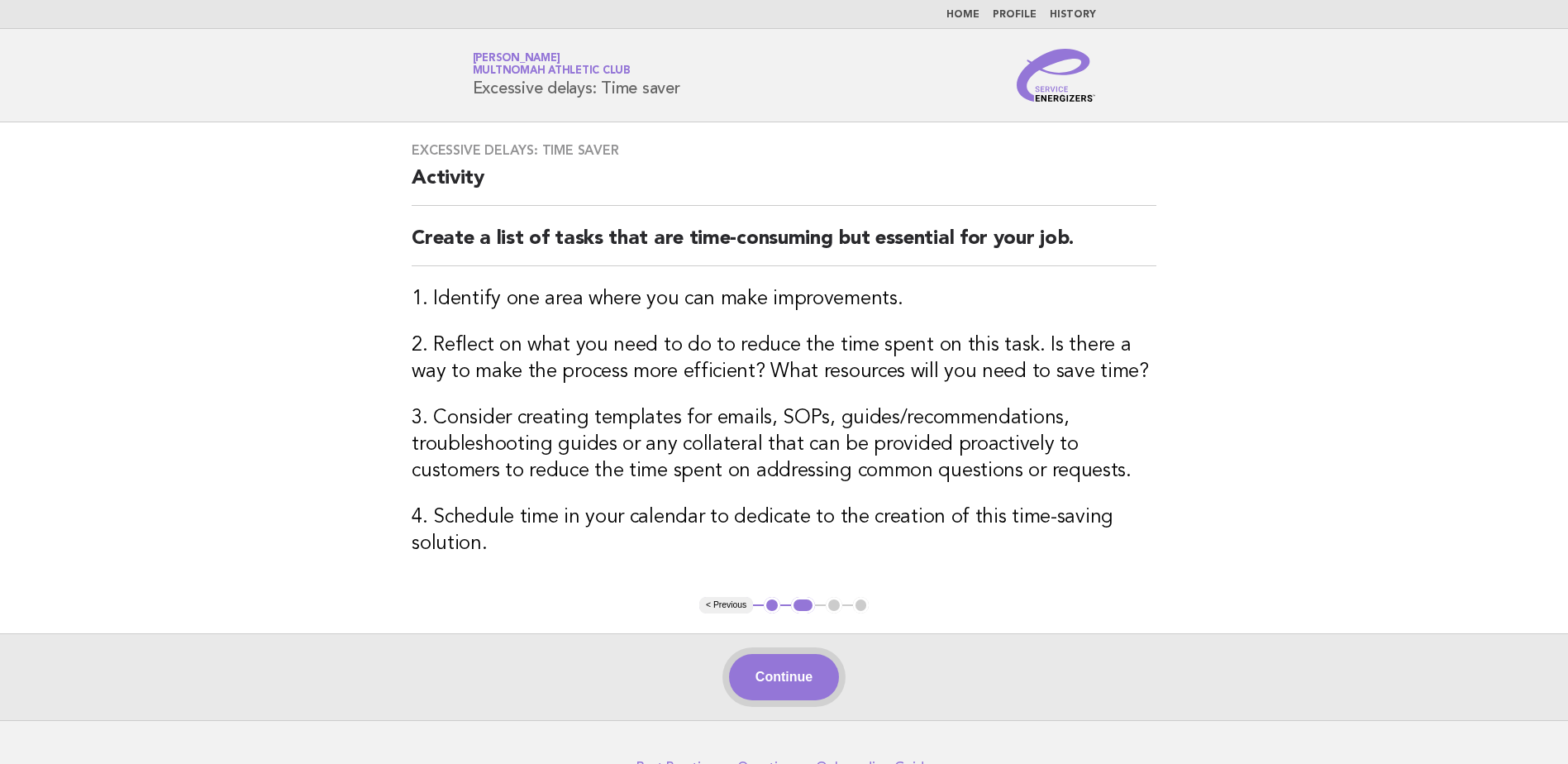
click at [826, 666] on button "Continue" at bounding box center [784, 677] width 110 height 46
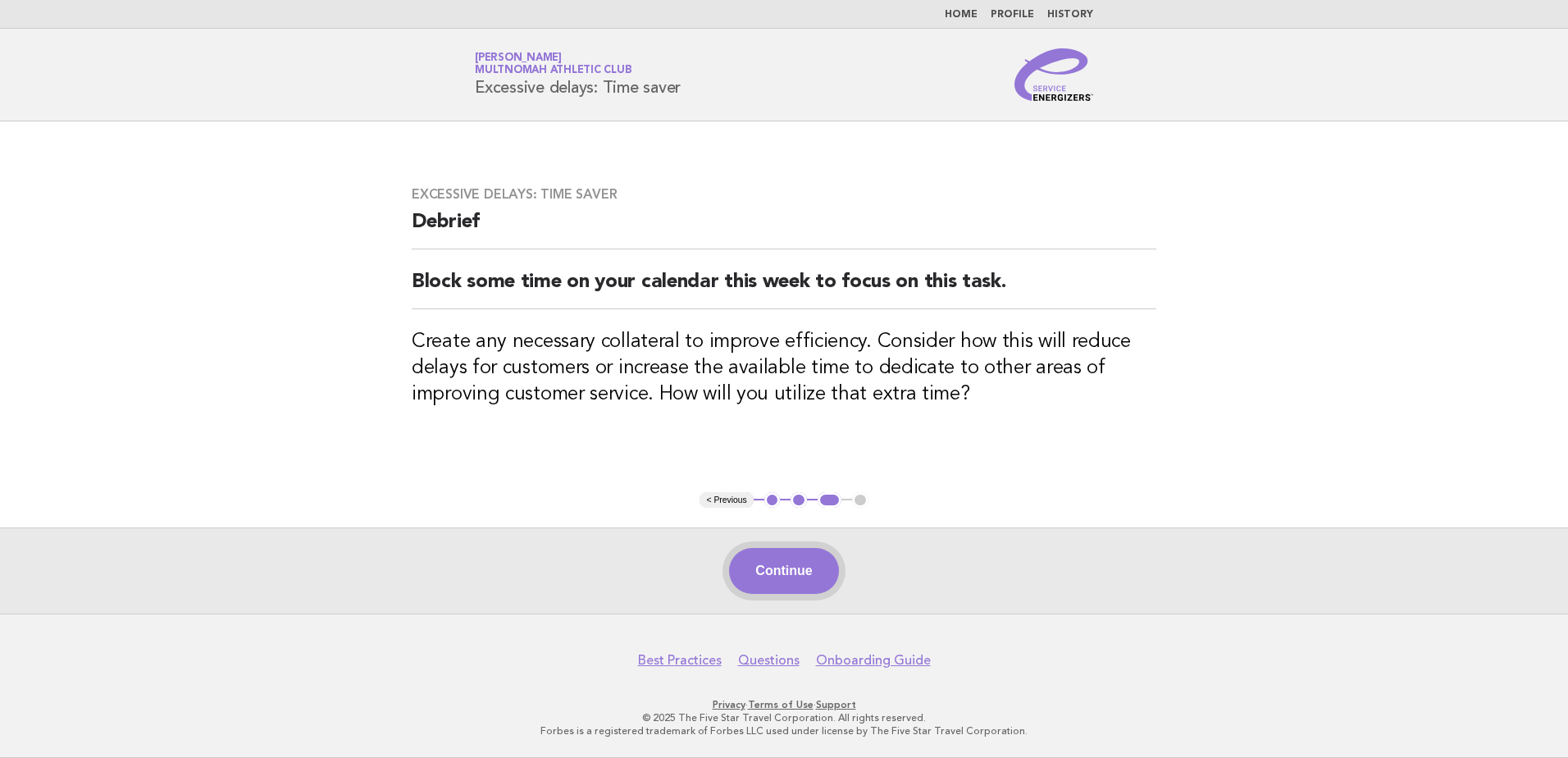
click at [814, 564] on button "Continue" at bounding box center [784, 570] width 109 height 46
